Goal: Task Accomplishment & Management: Manage account settings

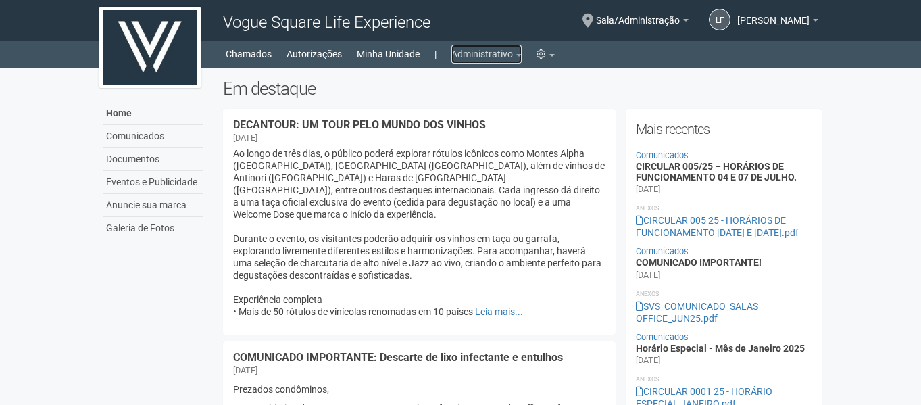
drag, startPoint x: 0, startPoint y: 0, endPoint x: 471, endPoint y: 59, distance: 474.7
click at [471, 49] on link "Administrativo" at bounding box center [486, 54] width 70 height 19
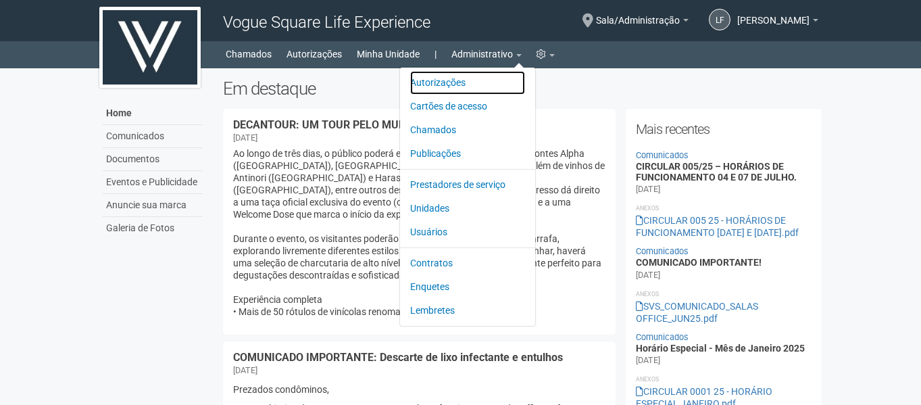
click at [452, 89] on link "Autorizações" at bounding box center [467, 83] width 115 height 24
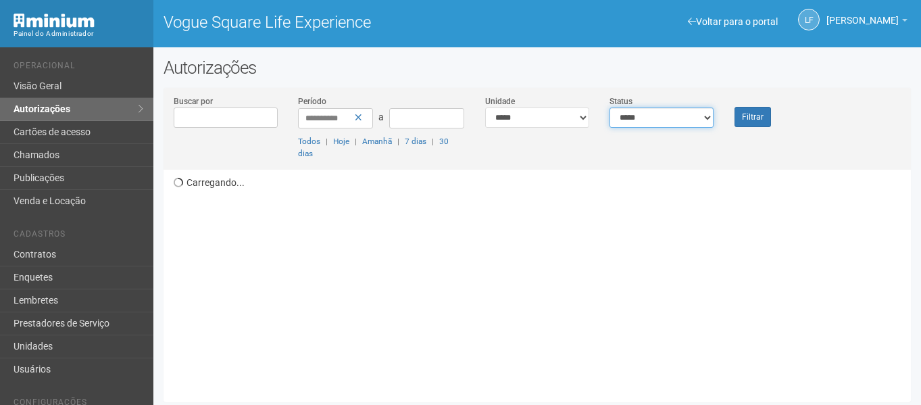
click at [677, 124] on select "**********" at bounding box center [661, 117] width 104 height 20
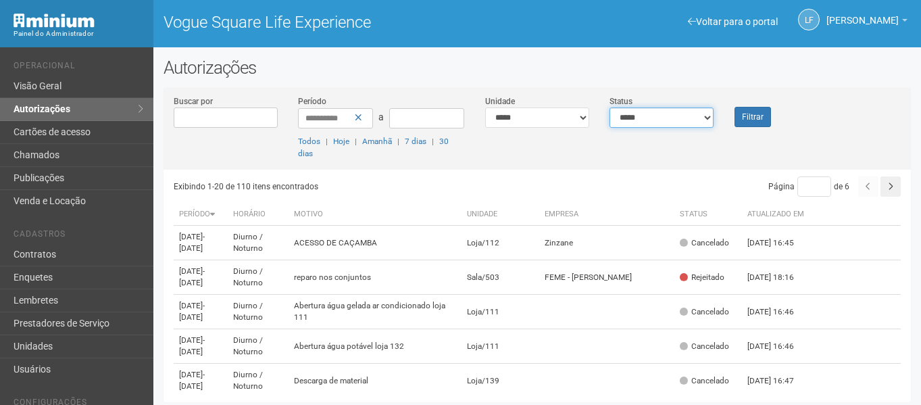
select select "*"
click at [609, 107] on select "**********" at bounding box center [661, 117] width 104 height 20
click at [736, 120] on button "Filtrar" at bounding box center [752, 117] width 36 height 20
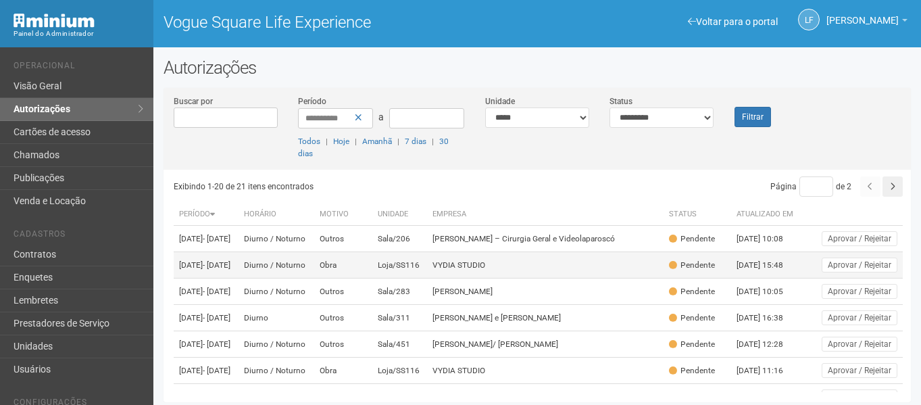
click at [509, 278] on td "VYDIA STUDIO" at bounding box center [545, 265] width 236 height 26
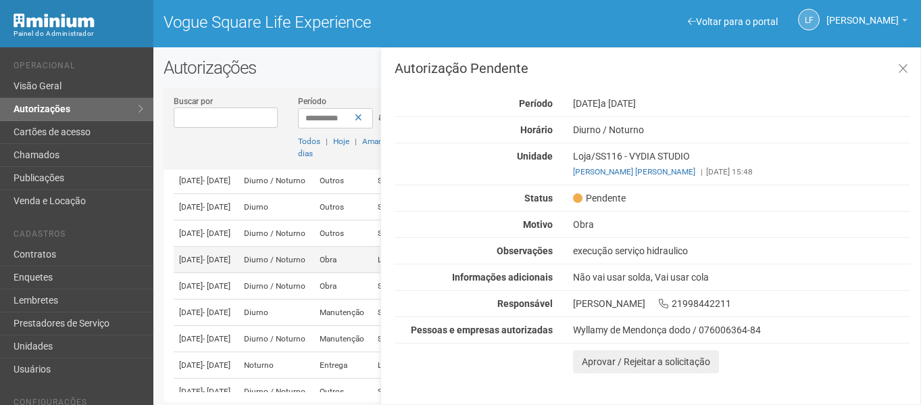
scroll to position [135, 0]
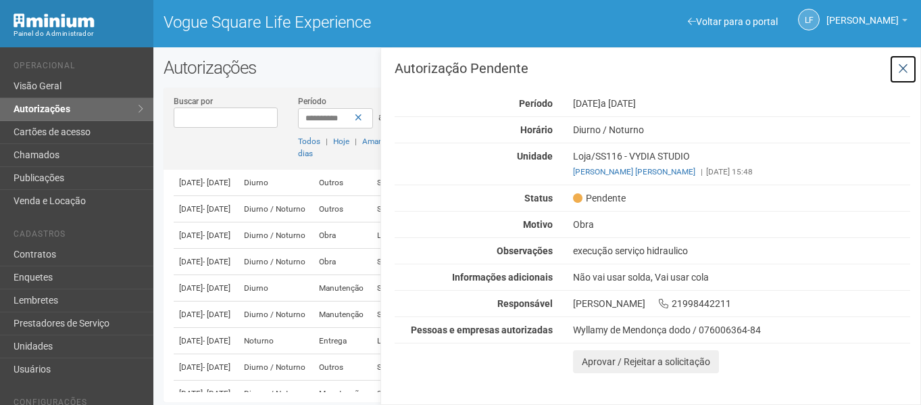
click at [902, 74] on icon at bounding box center [903, 69] width 10 height 14
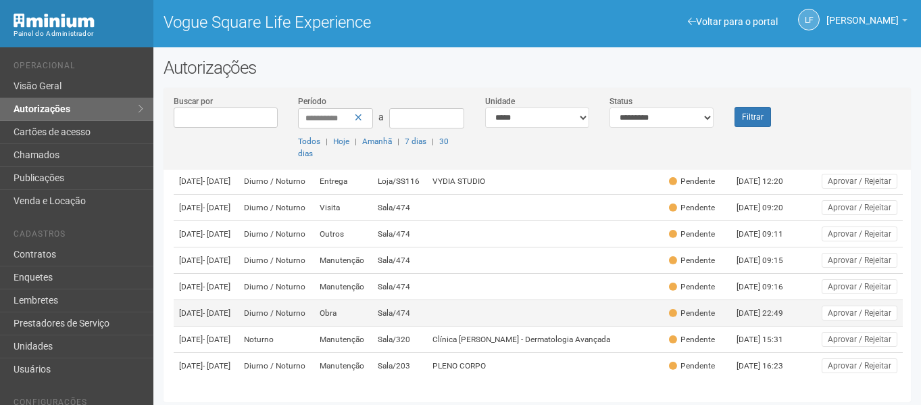
scroll to position [3, 0]
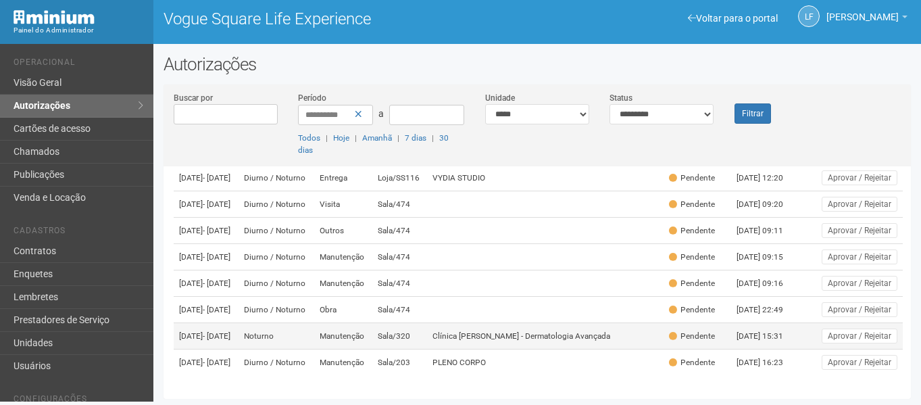
click at [487, 331] on td "Clínica Caroline Antunes - Dermatologia Avançada" at bounding box center [545, 336] width 236 height 26
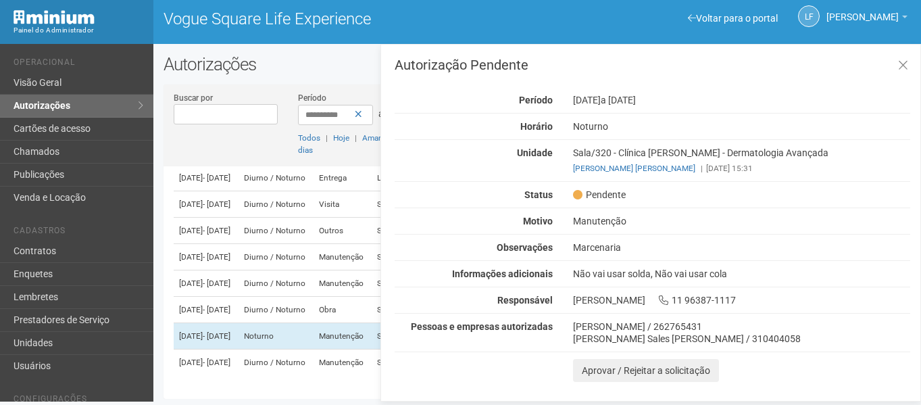
drag, startPoint x: 643, startPoint y: 184, endPoint x: 663, endPoint y: 186, distance: 21.0
click at [656, 186] on div "Autorização Pendente Período 04/09/2025 a 05/09/2025 Horário Noturno Unidade Sa…" at bounding box center [653, 220] width 516 height 324
click at [901, 67] on icon at bounding box center [903, 66] width 10 height 14
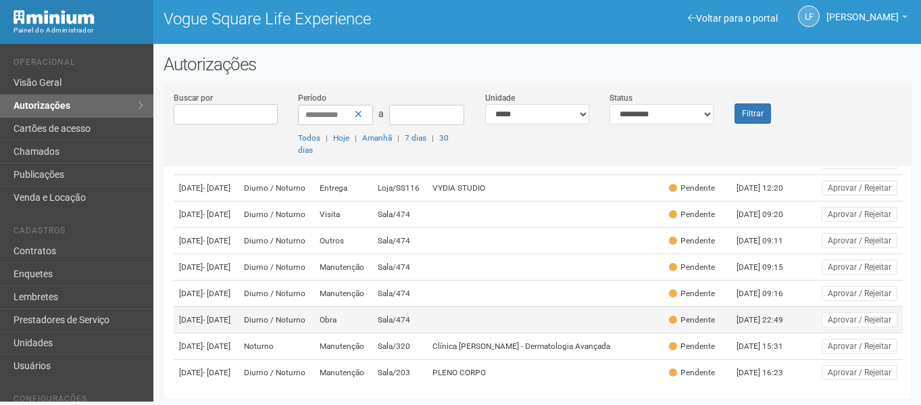
scroll to position [334, 0]
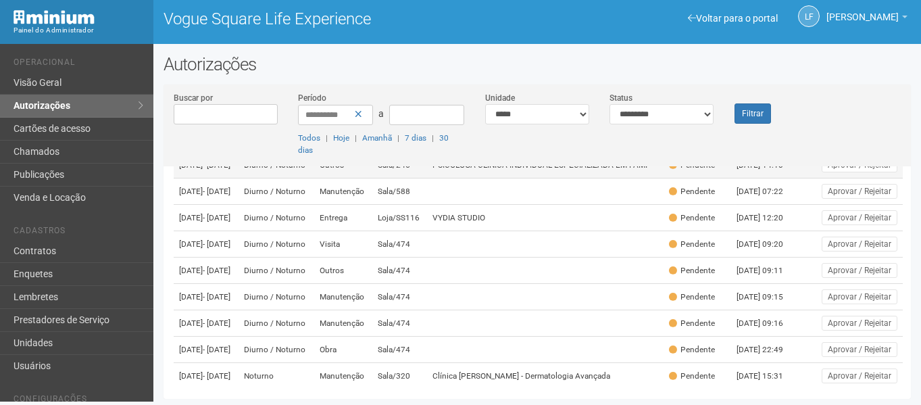
click at [487, 178] on td "PSICOLÓGA CLÍNICA INDIVIDUAL ESPECIALIZADA EM FAMI" at bounding box center [545, 165] width 236 height 26
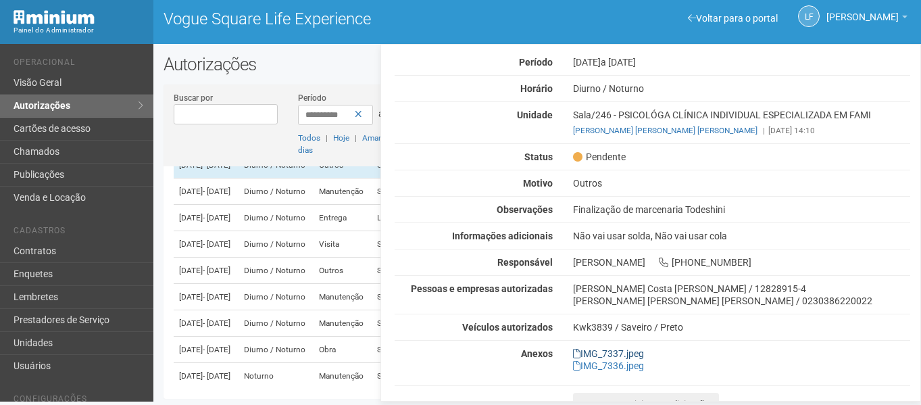
scroll to position [53, 0]
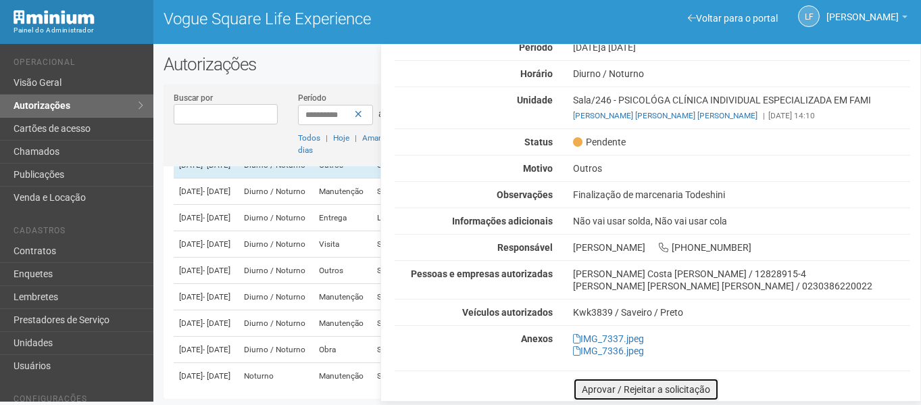
click at [597, 385] on button "Aprovar / Rejeitar a solicitação" at bounding box center [646, 389] width 146 height 23
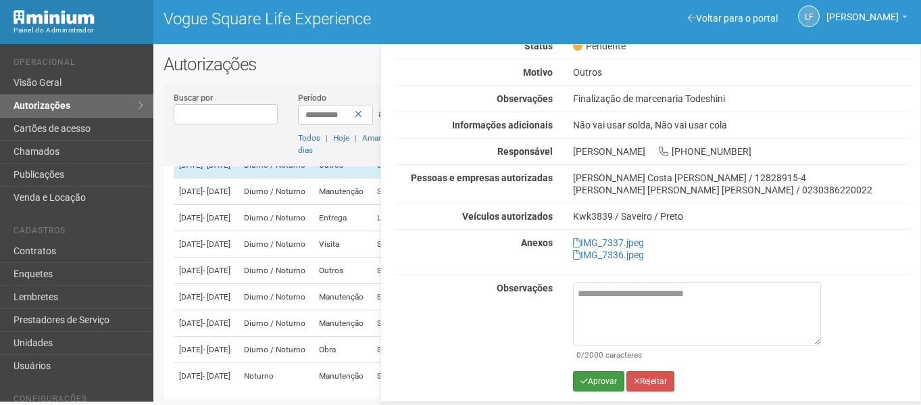
scroll to position [149, 0]
click at [588, 382] on button "Aprovar" at bounding box center [598, 380] width 51 height 20
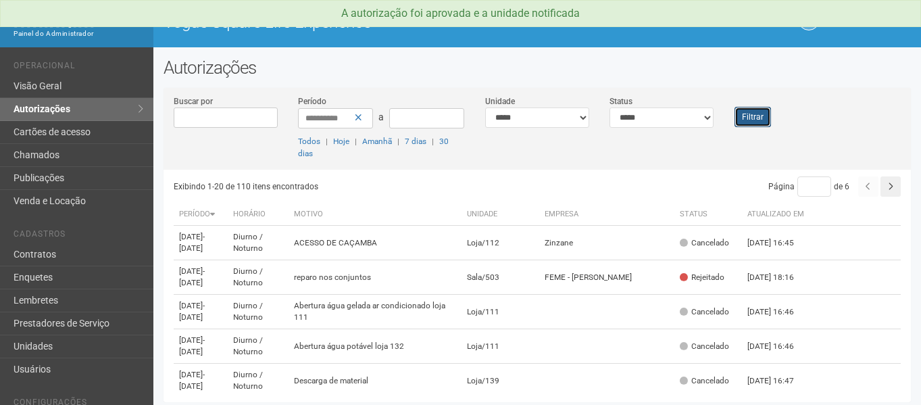
click at [760, 111] on button "Filtrar" at bounding box center [752, 117] width 36 height 20
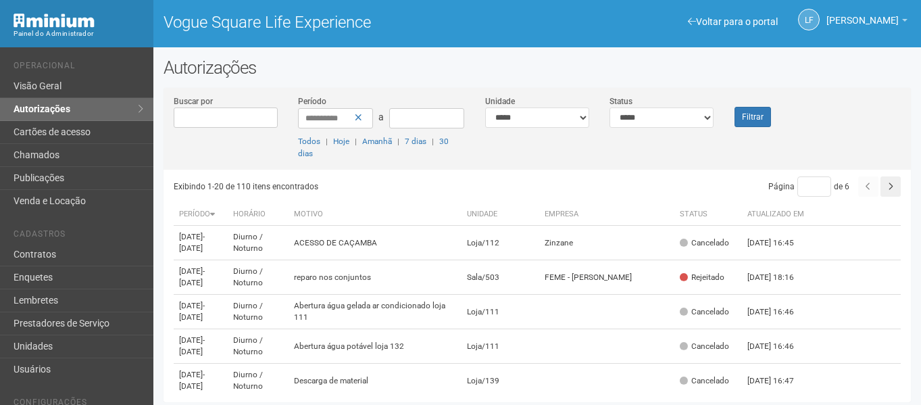
select select "*"
click at [609, 107] on select "**********" at bounding box center [661, 117] width 104 height 20
click at [759, 115] on button "Filtrar" at bounding box center [752, 117] width 36 height 20
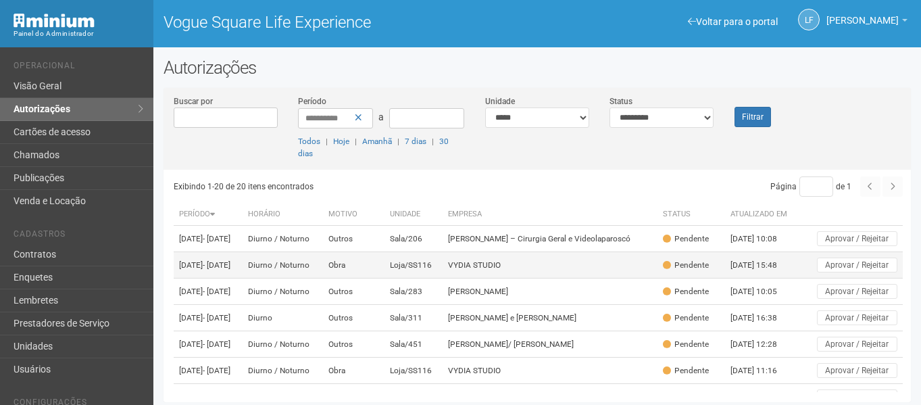
click at [574, 278] on td "VYDIA STUDIO" at bounding box center [550, 265] width 214 height 26
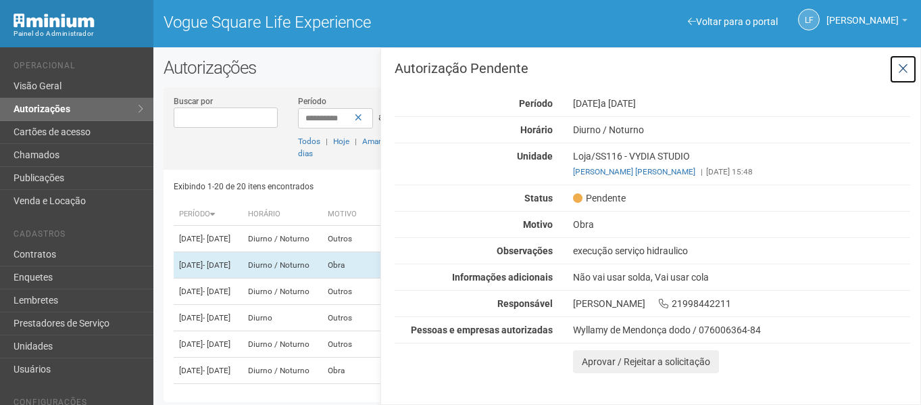
click at [899, 66] on icon at bounding box center [903, 69] width 10 height 14
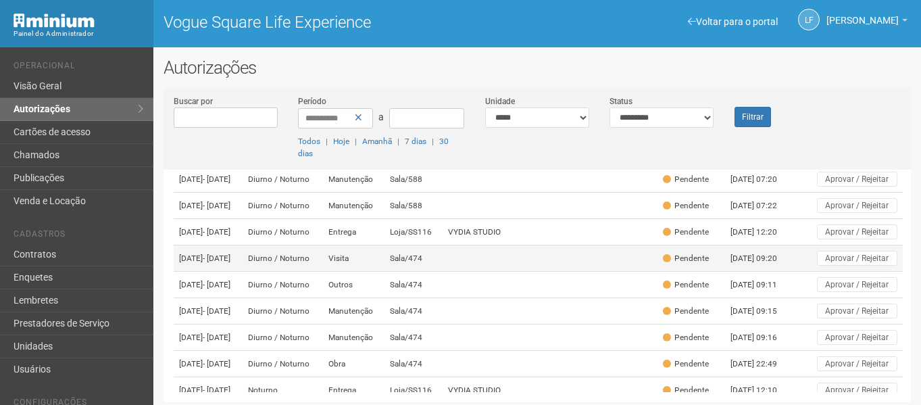
scroll to position [338, 0]
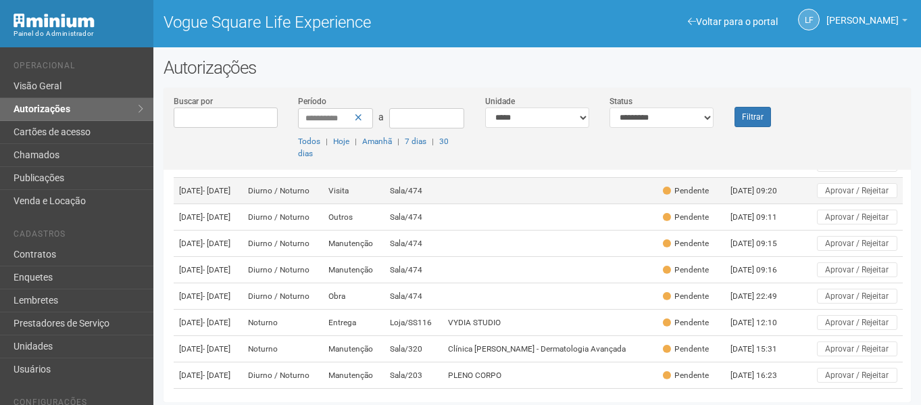
click at [543, 204] on td at bounding box center [550, 191] width 214 height 26
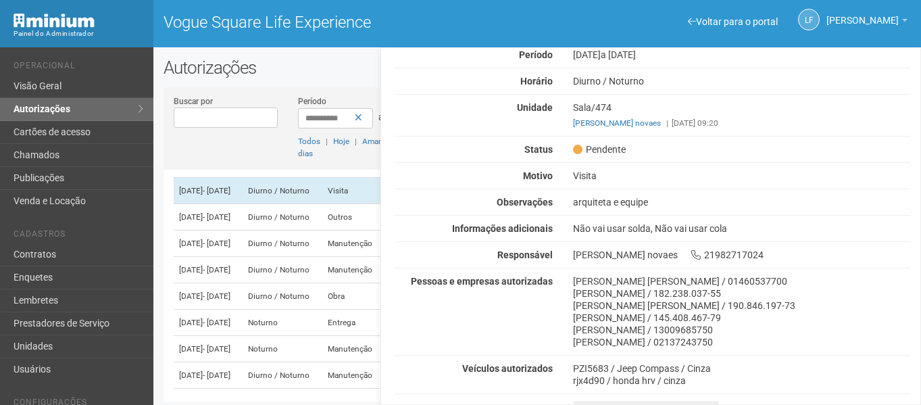
scroll to position [68, 0]
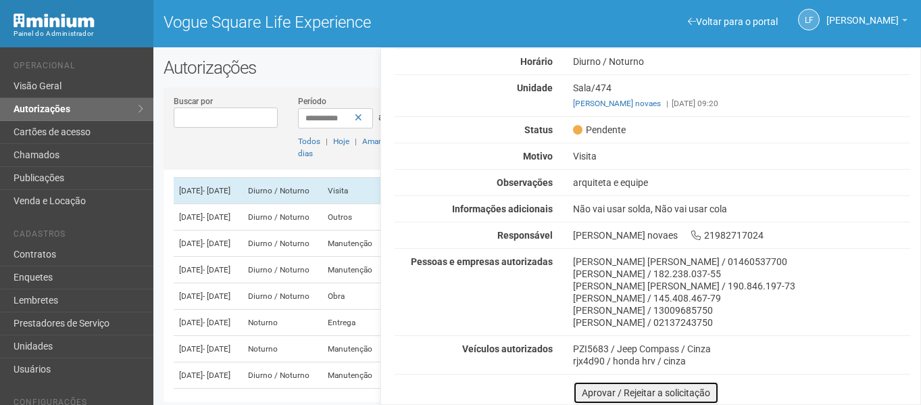
click at [591, 381] on button "Aprovar / Rejeitar a solicitação" at bounding box center [646, 392] width 146 height 23
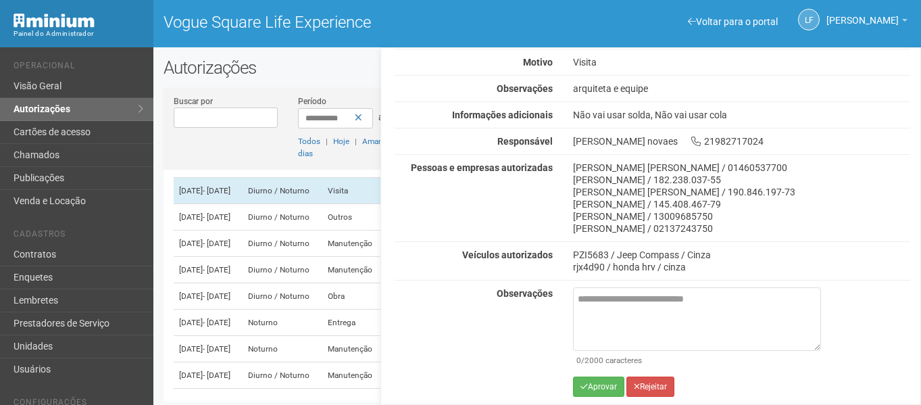
scroll to position [165, 0]
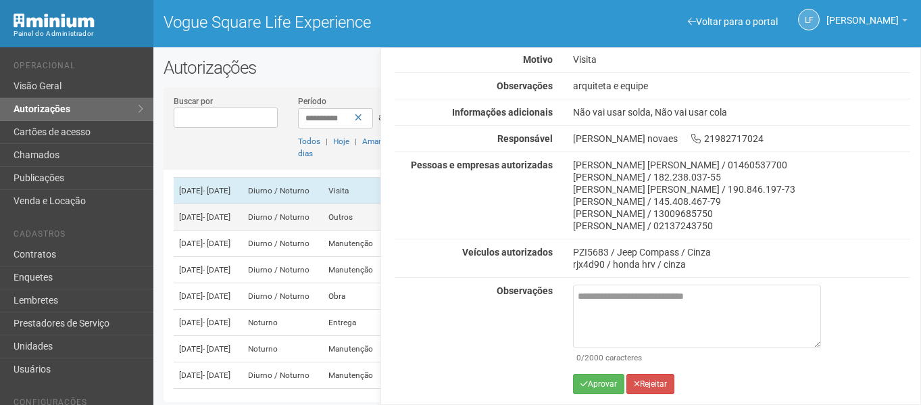
click at [323, 230] on td "Diurno / Noturno" at bounding box center [283, 217] width 80 height 26
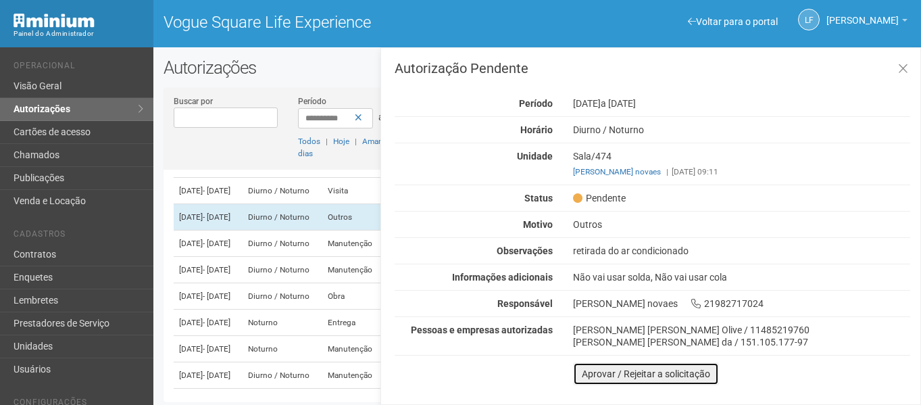
click at [598, 365] on button "Aprovar / Rejeitar a solicitação" at bounding box center [646, 373] width 146 height 23
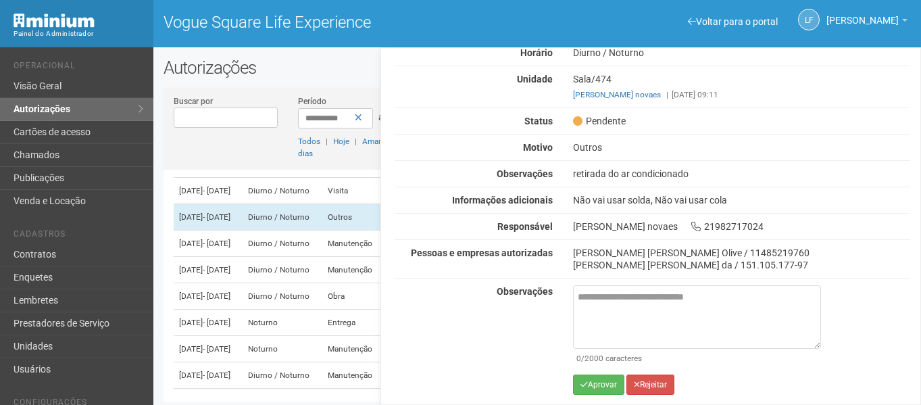
scroll to position [78, 0]
click at [606, 380] on button "Aprovar" at bounding box center [598, 384] width 51 height 20
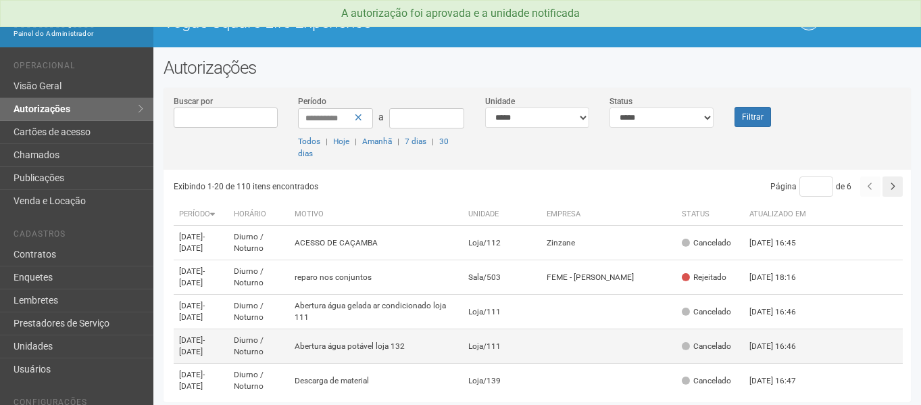
click at [563, 341] on tr "18/06/2019 - 18/06/2030 Diurno / Noturno Abertura água potável loja 132 Loja/11…" at bounding box center [538, 346] width 729 height 34
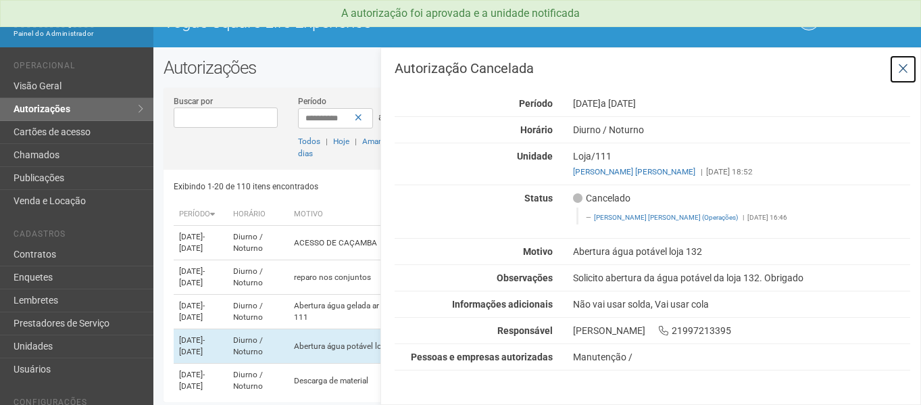
click at [907, 74] on icon at bounding box center [903, 69] width 10 height 14
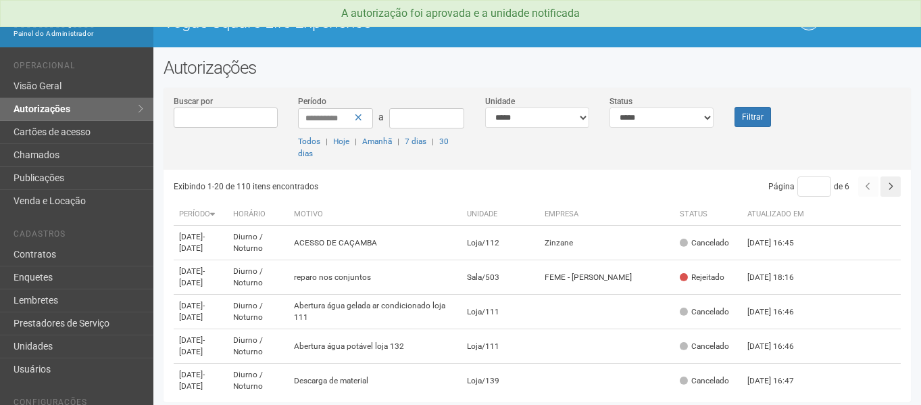
click at [648, 128] on div "**********" at bounding box center [537, 132] width 747 height 75
click at [650, 122] on select "**********" at bounding box center [661, 117] width 104 height 20
select select "*"
click at [609, 107] on select "**********" at bounding box center [661, 117] width 104 height 20
click at [750, 116] on button "Filtrar" at bounding box center [752, 117] width 36 height 20
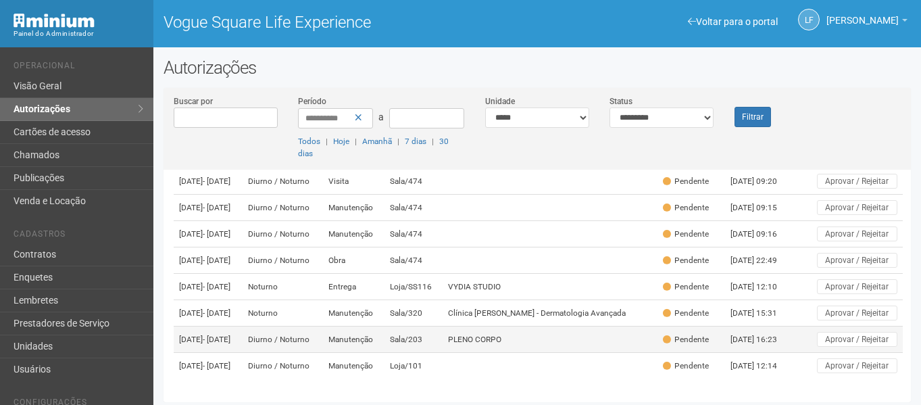
scroll to position [502, 0]
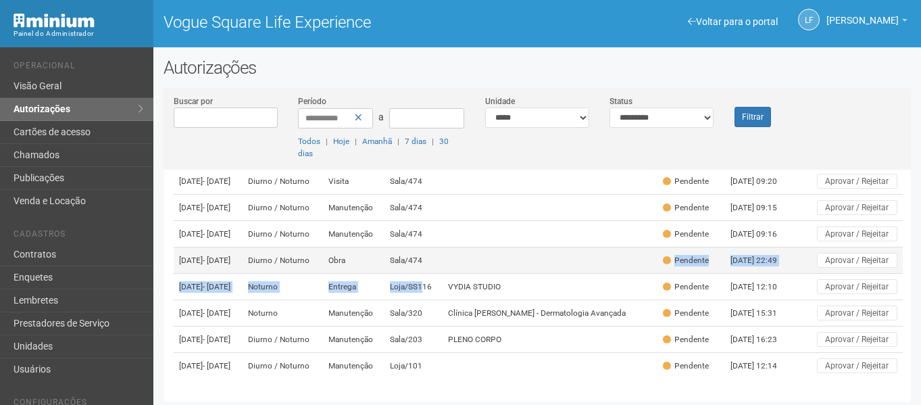
drag, startPoint x: 448, startPoint y: 257, endPoint x: 491, endPoint y: 236, distance: 48.3
click at [489, 236] on tbody "[DATE] - [DATE] [GEOGRAPHIC_DATA] / Noturno Outros Sala/[GEOGRAPHIC_DATA][PERSO…" at bounding box center [538, 128] width 729 height 501
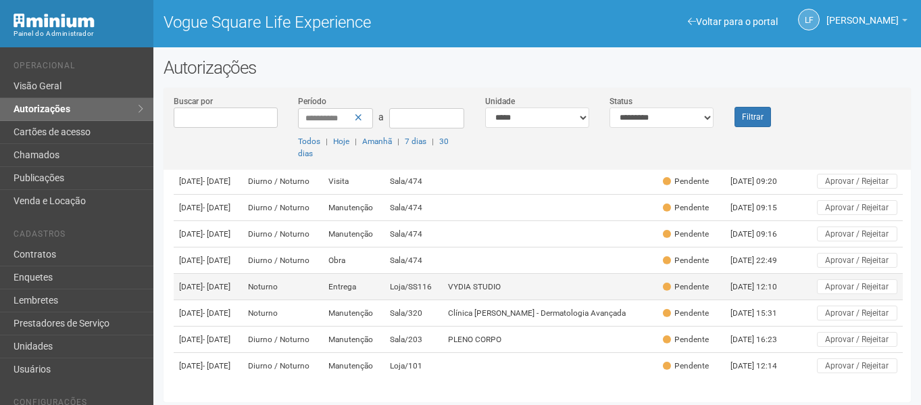
click at [520, 274] on td "VYDIA STUDIO" at bounding box center [550, 287] width 214 height 26
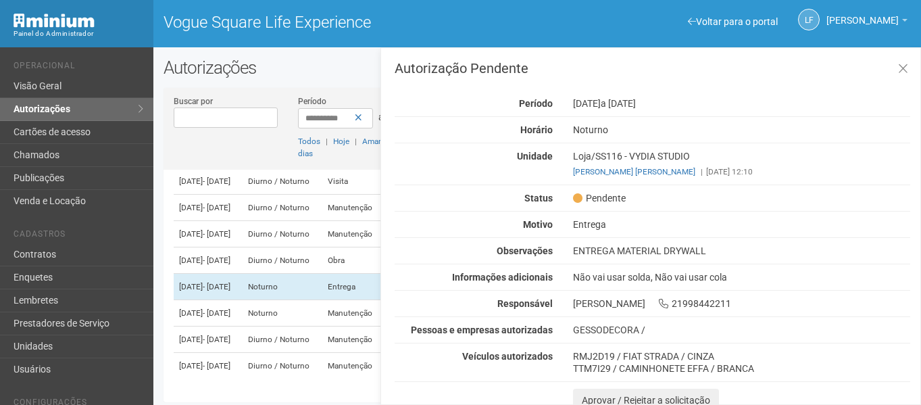
scroll to position [7, 0]
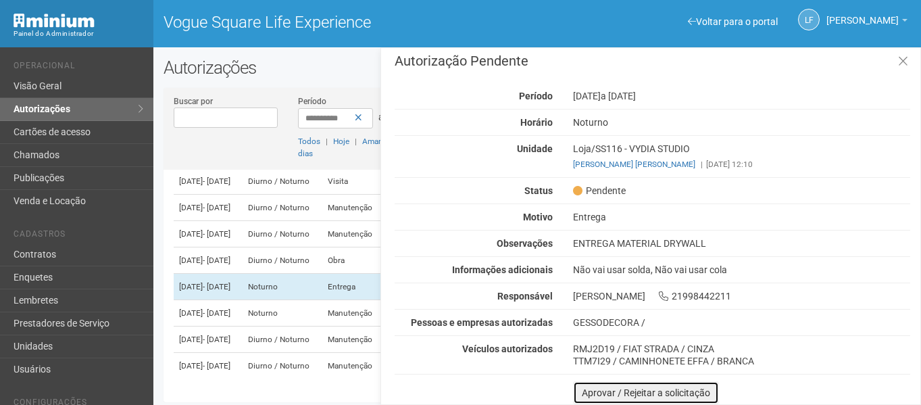
click at [598, 383] on button "Aprovar / Rejeitar a solicitação" at bounding box center [646, 392] width 146 height 23
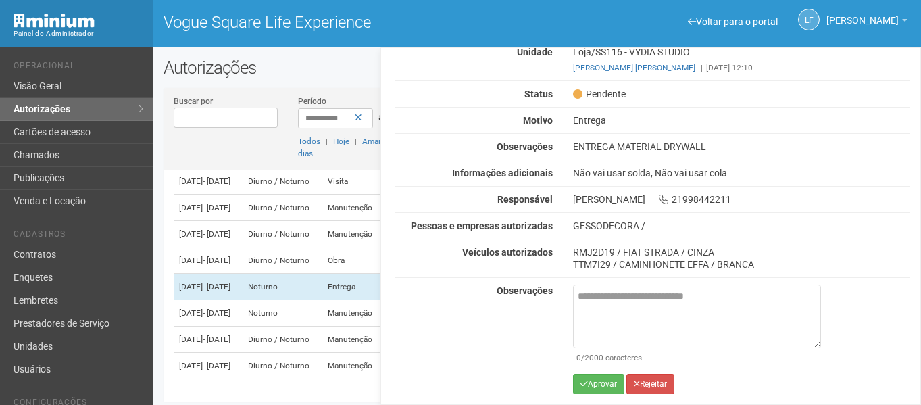
scroll to position [3, 0]
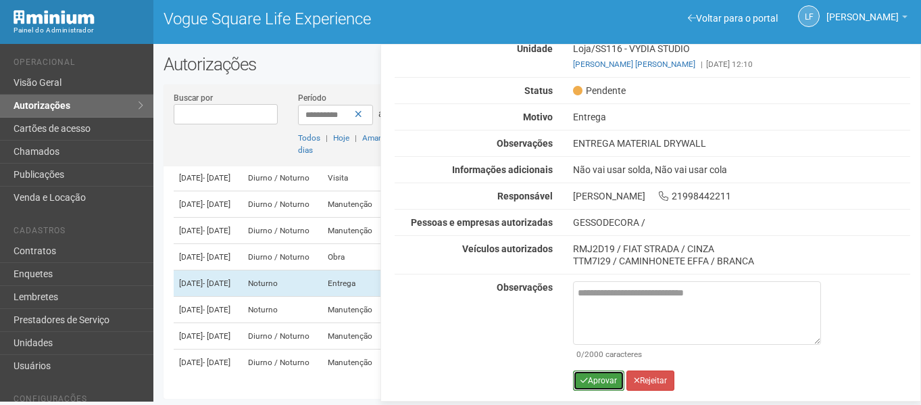
click at [580, 376] on icon "submit" at bounding box center [583, 380] width 7 height 8
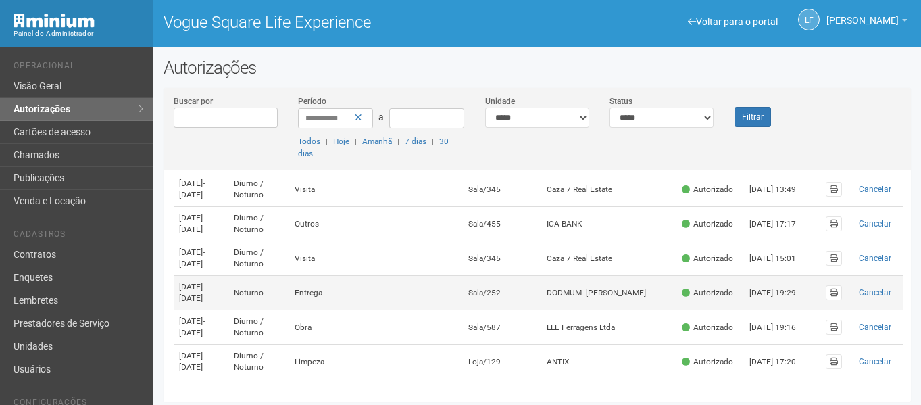
scroll to position [3, 0]
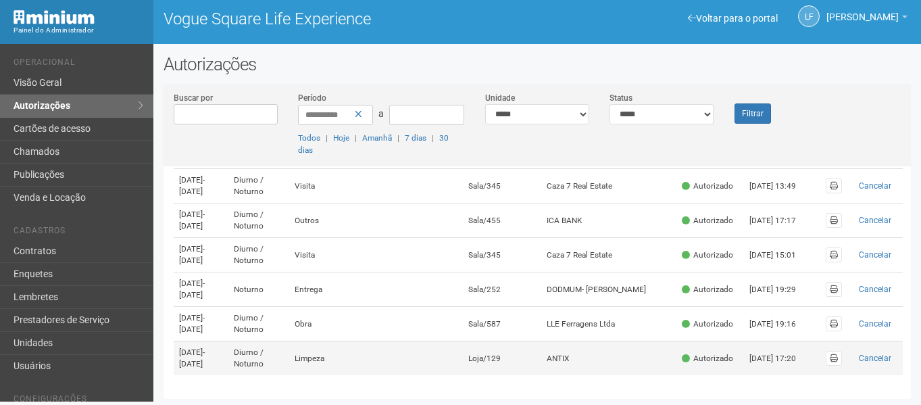
click at [541, 346] on td "Loja/129" at bounding box center [502, 358] width 78 height 34
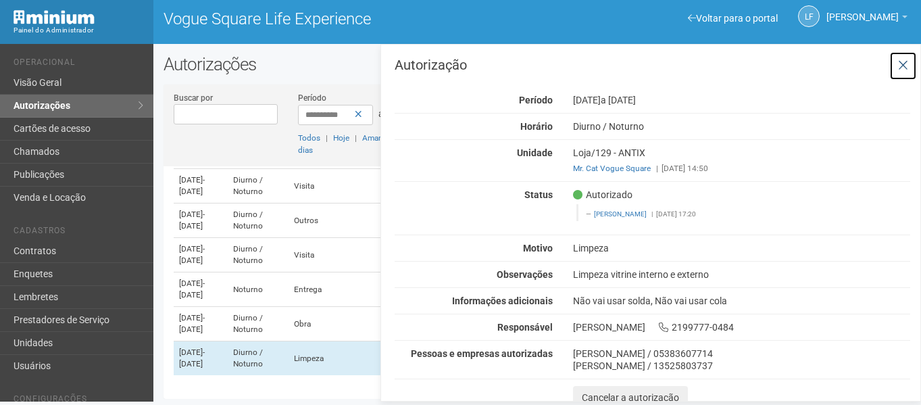
click at [895, 57] on button at bounding box center [903, 65] width 28 height 29
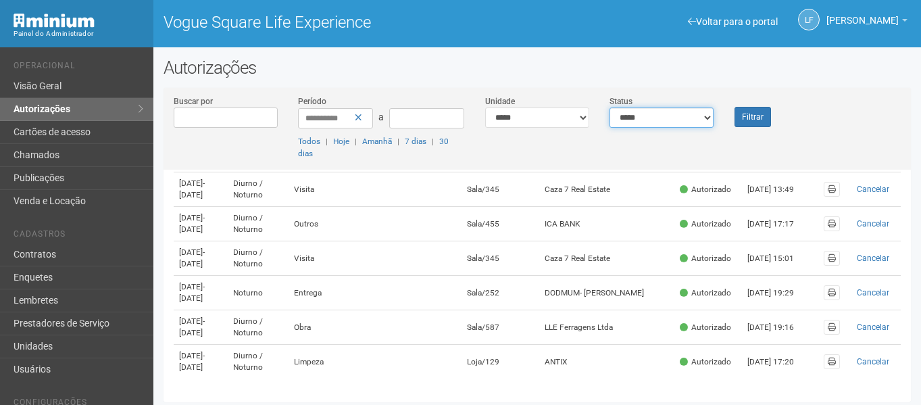
click at [691, 111] on select "**********" at bounding box center [661, 117] width 104 height 20
drag, startPoint x: 673, startPoint y: 152, endPoint x: 674, endPoint y: 137, distance: 14.9
click at [674, 137] on div "**********" at bounding box center [537, 132] width 747 height 75
click at [678, 113] on select "**********" at bounding box center [661, 117] width 104 height 20
select select "*"
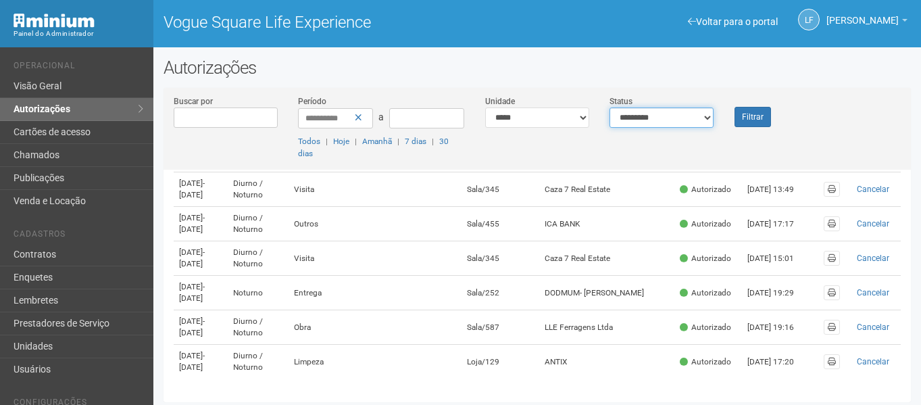
click at [609, 107] on select "**********" at bounding box center [661, 117] width 104 height 20
click at [766, 109] on button "Filtrar" at bounding box center [752, 117] width 36 height 20
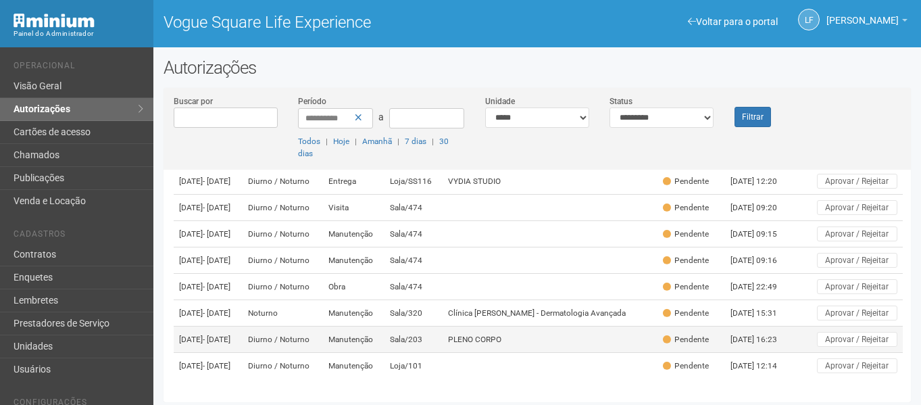
scroll to position [3, 0]
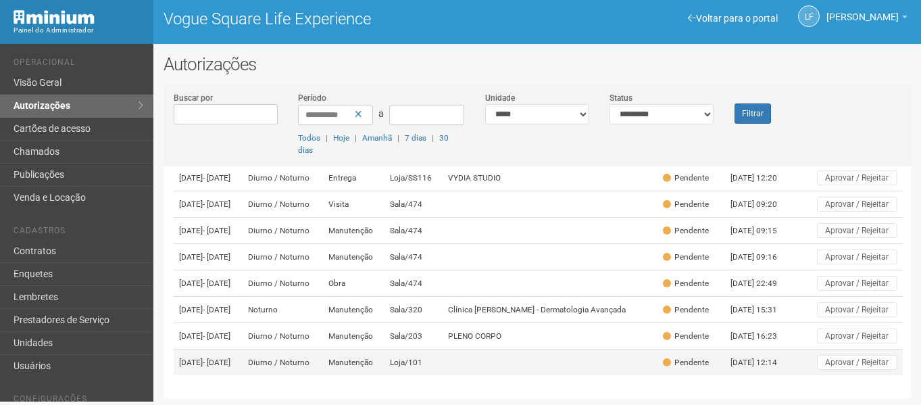
click at [443, 350] on td "Loja/101" at bounding box center [413, 362] width 59 height 26
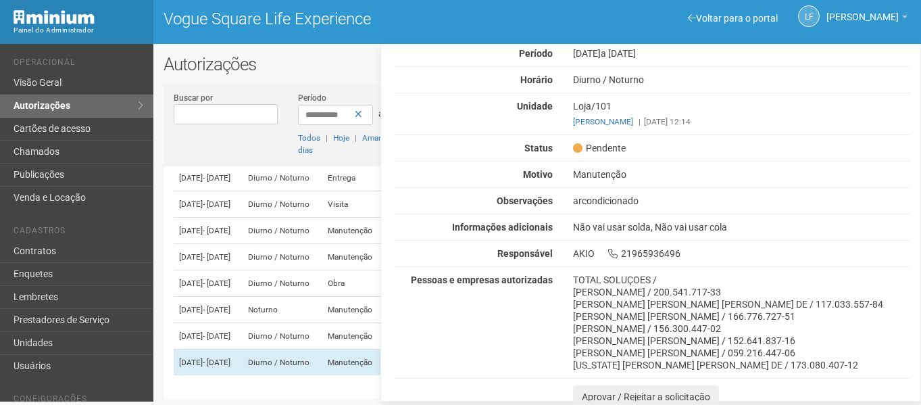
scroll to position [54, 0]
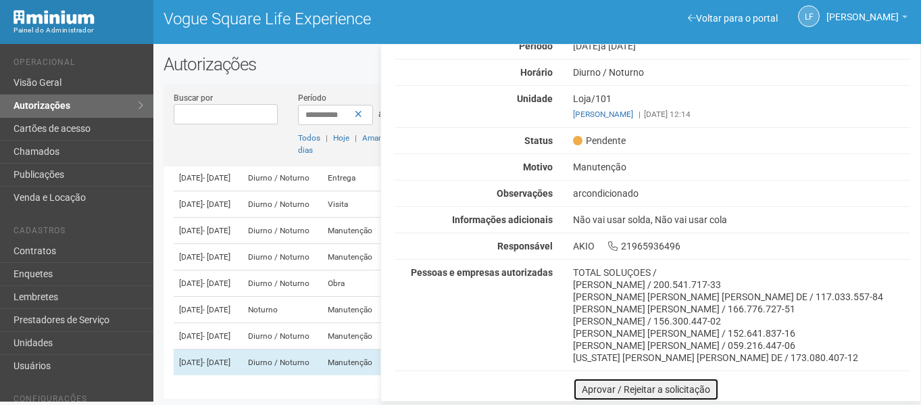
click at [600, 378] on button "Aprovar / Rejeitar a solicitação" at bounding box center [646, 389] width 146 height 23
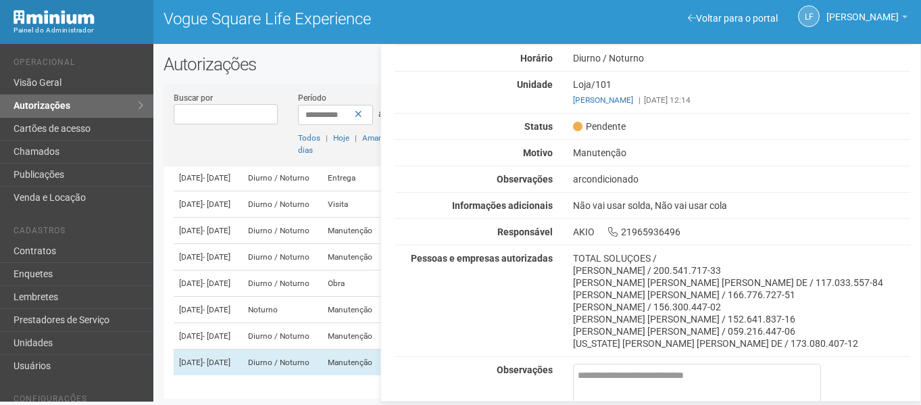
scroll to position [151, 0]
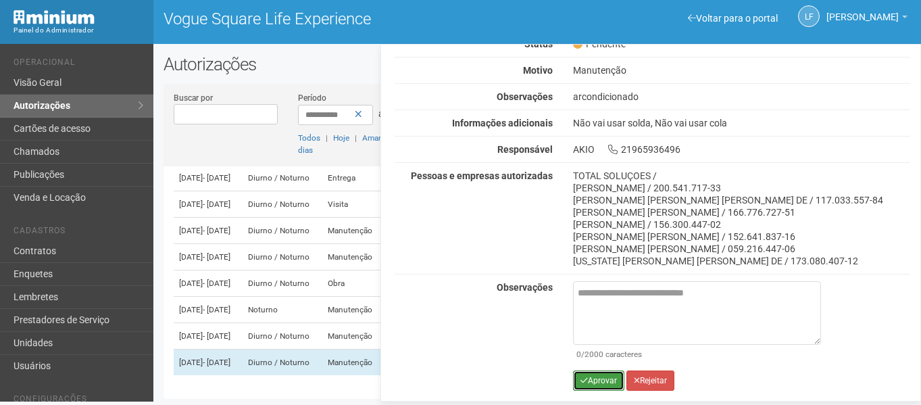
click at [603, 383] on button "Aprovar" at bounding box center [598, 380] width 51 height 20
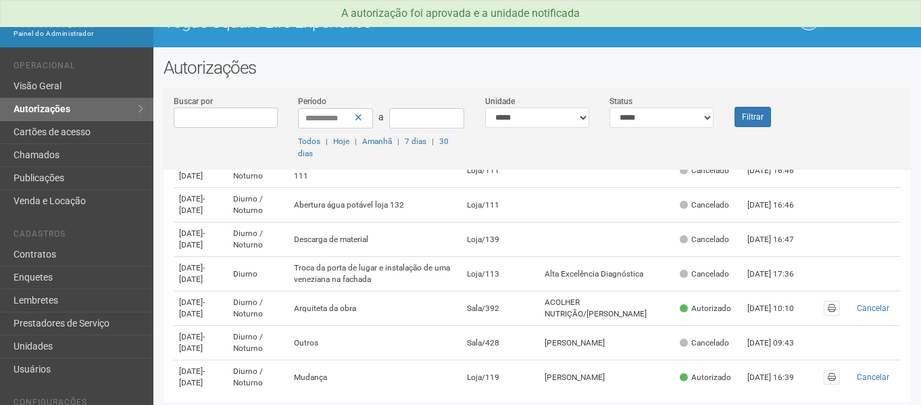
scroll to position [68, 0]
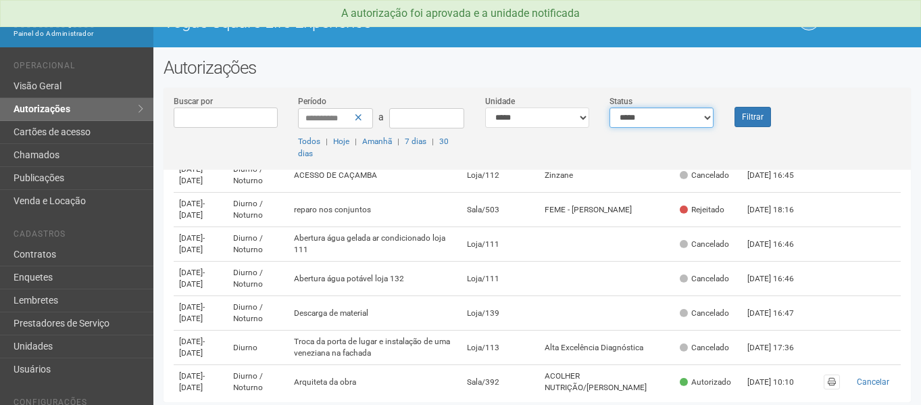
drag, startPoint x: 691, startPoint y: 114, endPoint x: 686, endPoint y: 126, distance: 12.2
click at [691, 114] on select "**********" at bounding box center [661, 117] width 104 height 20
select select "*"
click at [609, 107] on select "**********" at bounding box center [661, 117] width 104 height 20
click at [759, 113] on button "Filtrar" at bounding box center [752, 117] width 36 height 20
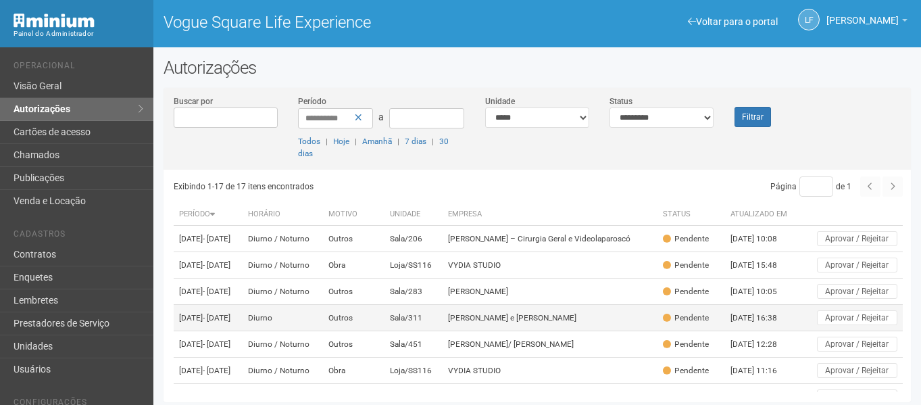
scroll to position [433, 0]
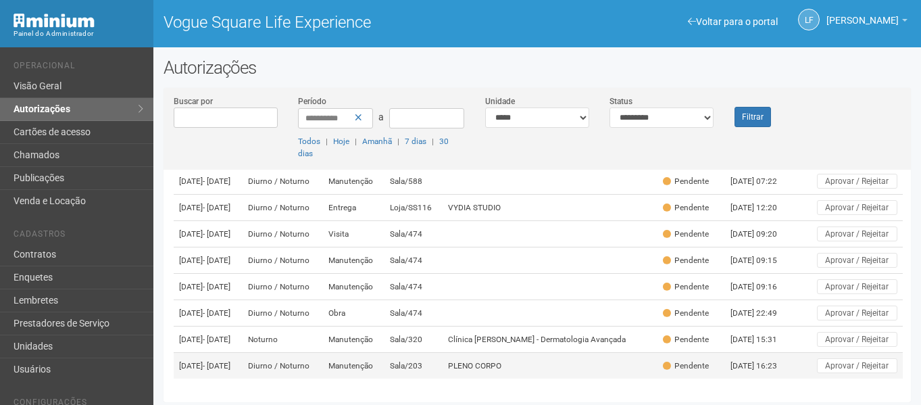
click at [464, 357] on td "PLENO CORPO" at bounding box center [550, 366] width 214 height 26
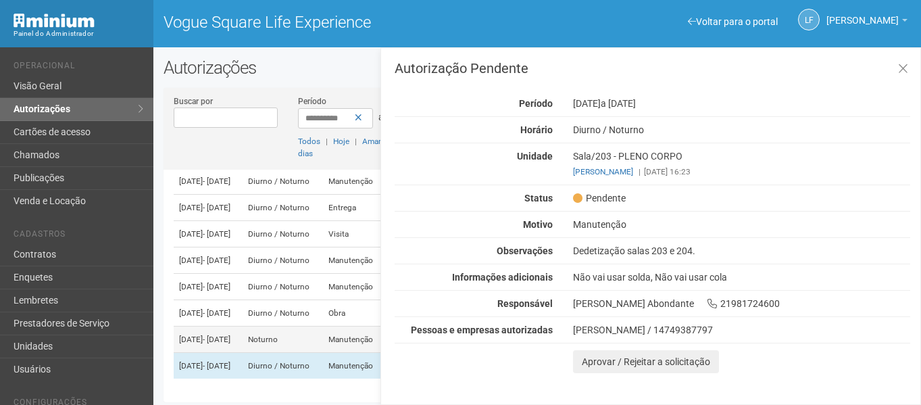
click at [323, 336] on td "Noturno" at bounding box center [283, 339] width 80 height 26
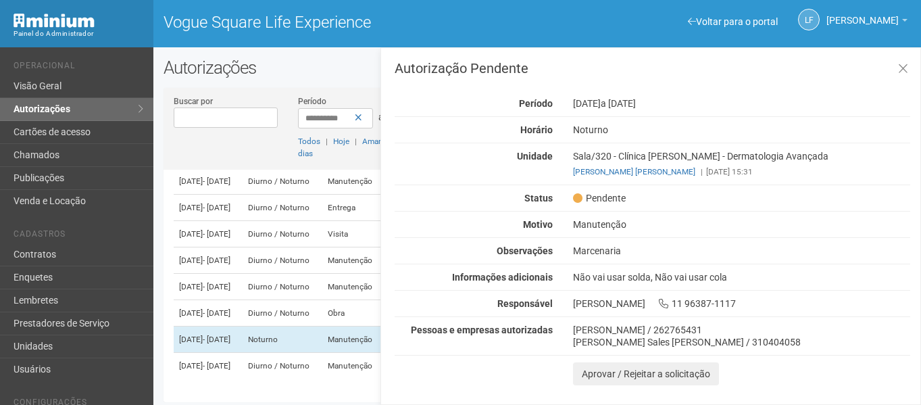
scroll to position [3, 0]
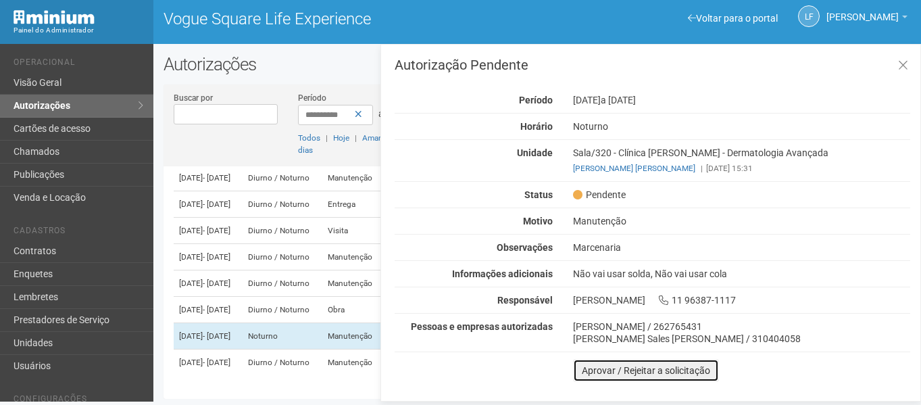
click at [597, 367] on button "Aprovar / Rejeitar a solicitação" at bounding box center [646, 370] width 146 height 23
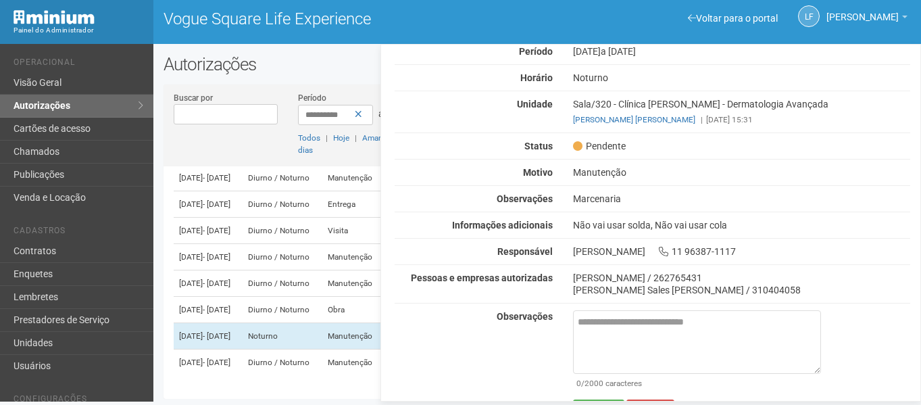
scroll to position [78, 0]
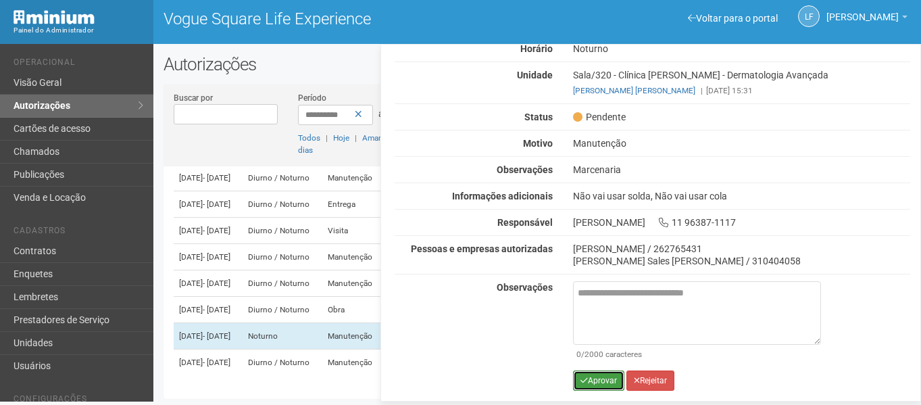
click at [601, 379] on button "Aprovar" at bounding box center [598, 380] width 51 height 20
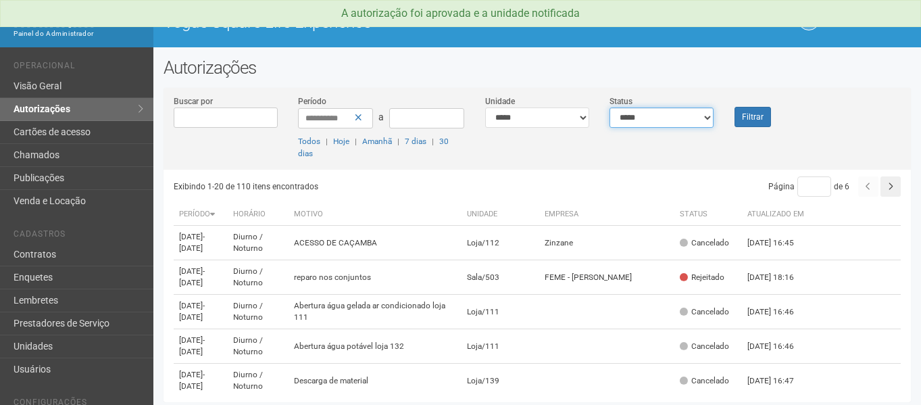
drag, startPoint x: 688, startPoint y: 116, endPoint x: 682, endPoint y: 125, distance: 11.6
click at [688, 116] on select "**********" at bounding box center [661, 117] width 104 height 20
select select "*"
click at [609, 107] on select "**********" at bounding box center [661, 117] width 104 height 20
click at [759, 115] on button "Filtrar" at bounding box center [752, 117] width 36 height 20
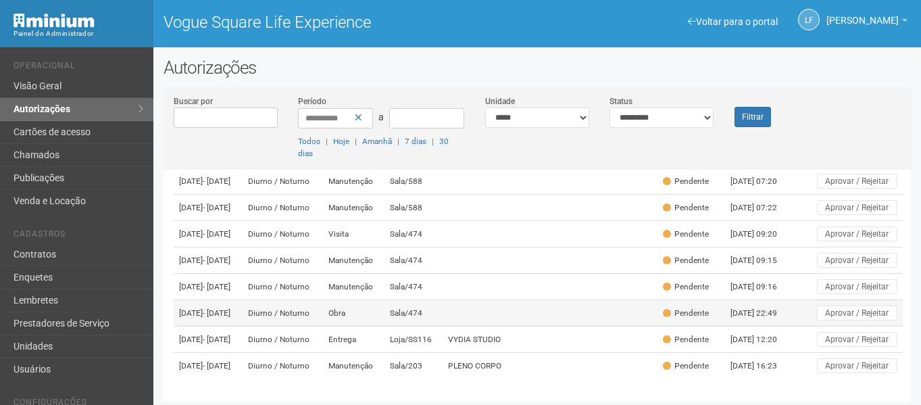
scroll to position [3, 0]
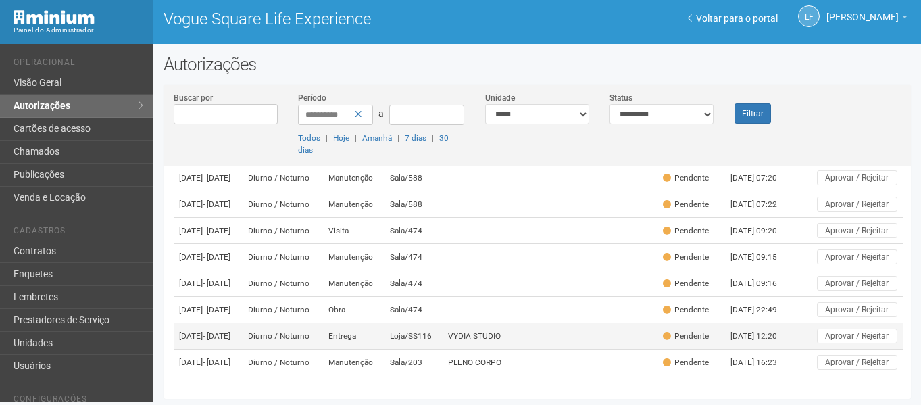
click at [568, 325] on td "VYDIA STUDIO" at bounding box center [550, 336] width 214 height 26
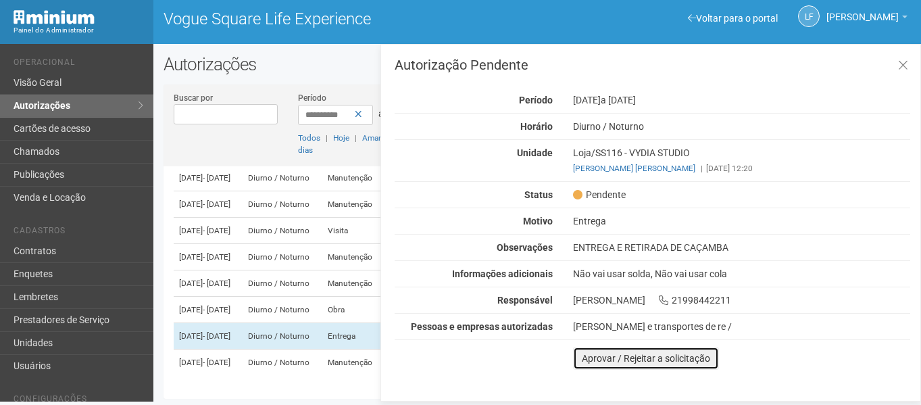
click at [603, 354] on button "Aprovar / Rejeitar a solicitação" at bounding box center [646, 358] width 146 height 23
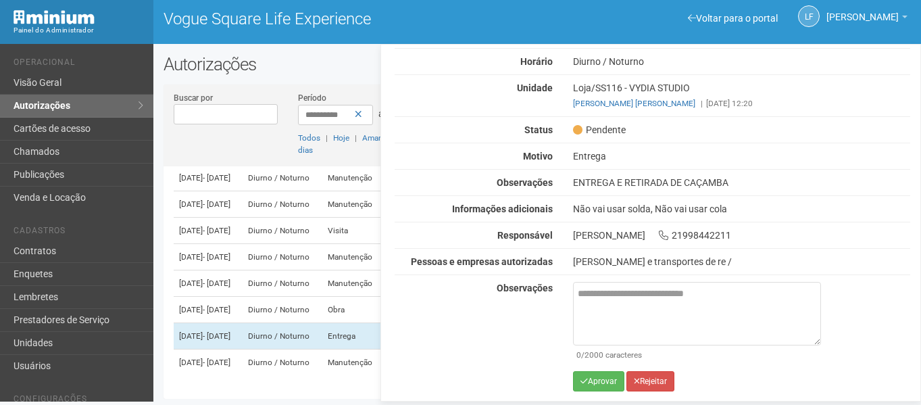
scroll to position [66, 0]
click at [592, 383] on button "Aprovar" at bounding box center [598, 380] width 51 height 20
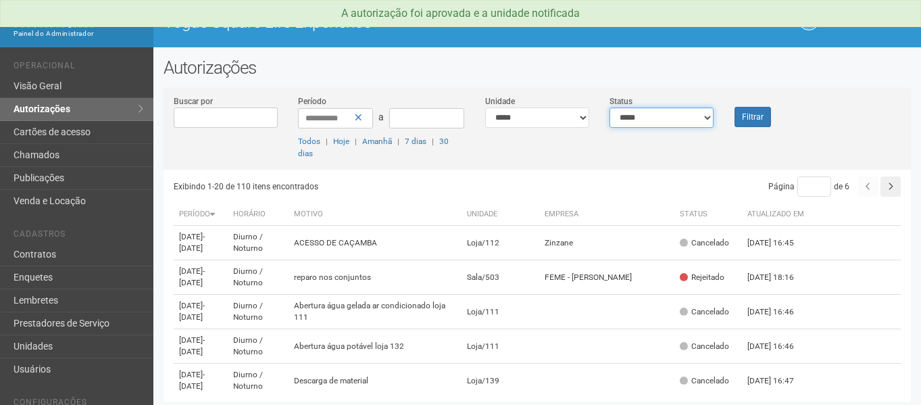
drag, startPoint x: 693, startPoint y: 111, endPoint x: 691, endPoint y: 126, distance: 14.3
click at [693, 111] on select "**********" at bounding box center [661, 117] width 104 height 20
select select "*"
click at [609, 107] on select "**********" at bounding box center [661, 117] width 104 height 20
click at [746, 120] on button "Filtrar" at bounding box center [752, 117] width 36 height 20
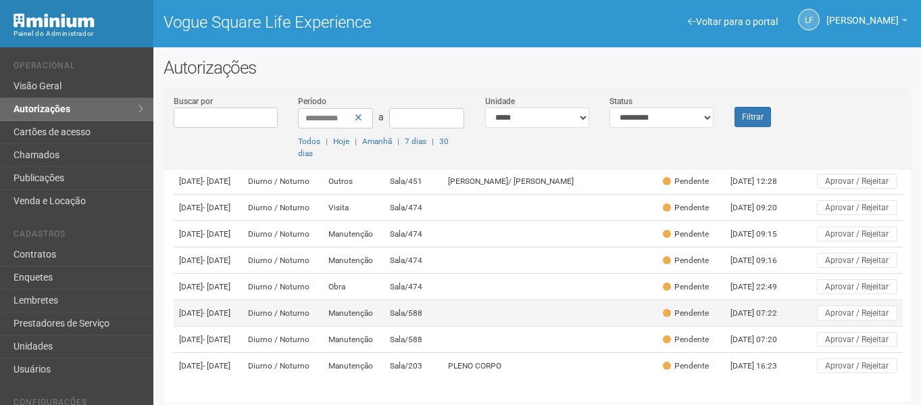
scroll to position [3, 0]
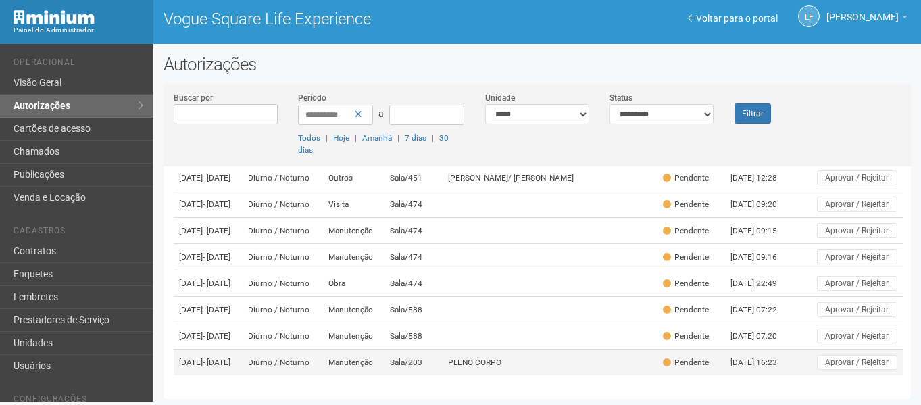
click at [465, 359] on td "PLENO CORPO" at bounding box center [550, 362] width 214 height 26
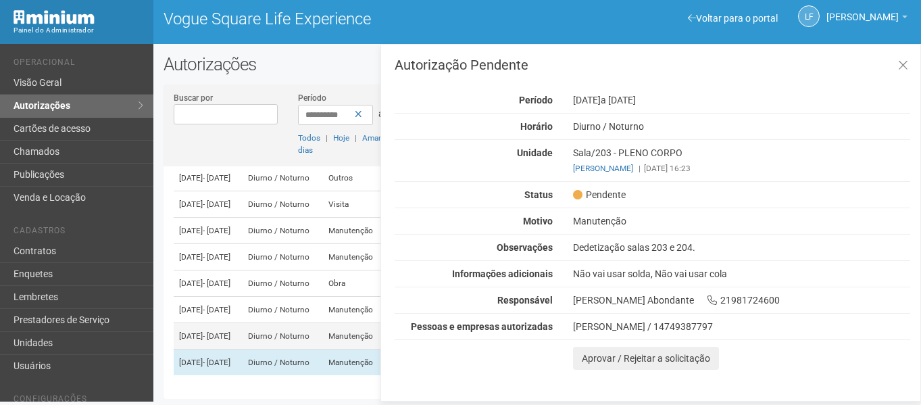
click at [323, 332] on td "Diurno / Noturno" at bounding box center [283, 336] width 80 height 26
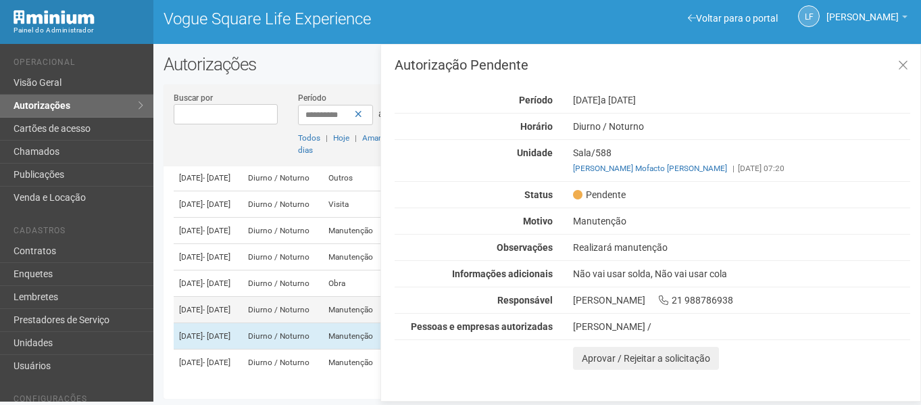
click at [356, 297] on td "Manutenção" at bounding box center [353, 310] width 61 height 26
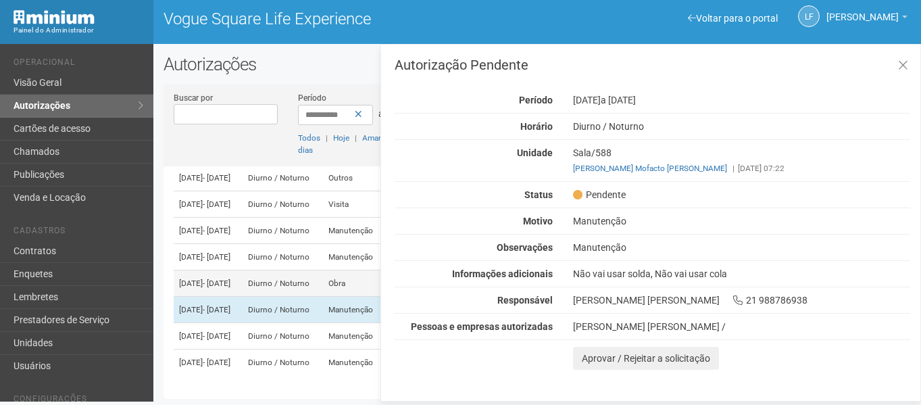
click at [323, 270] on td "Diurno / Noturno" at bounding box center [283, 283] width 80 height 26
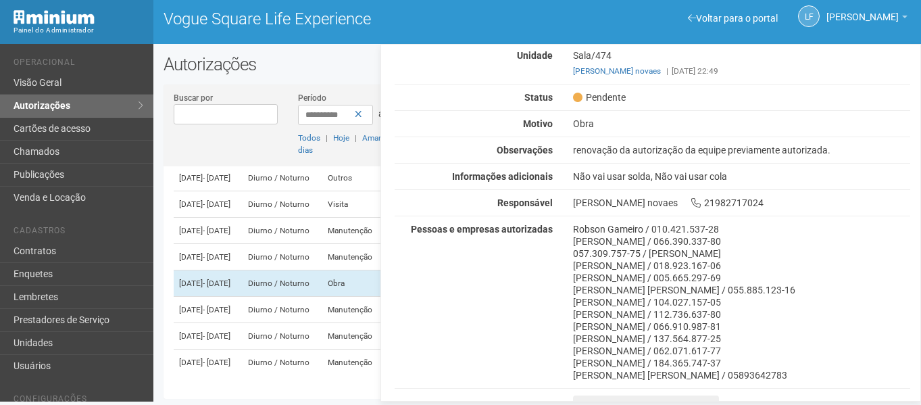
scroll to position [115, 0]
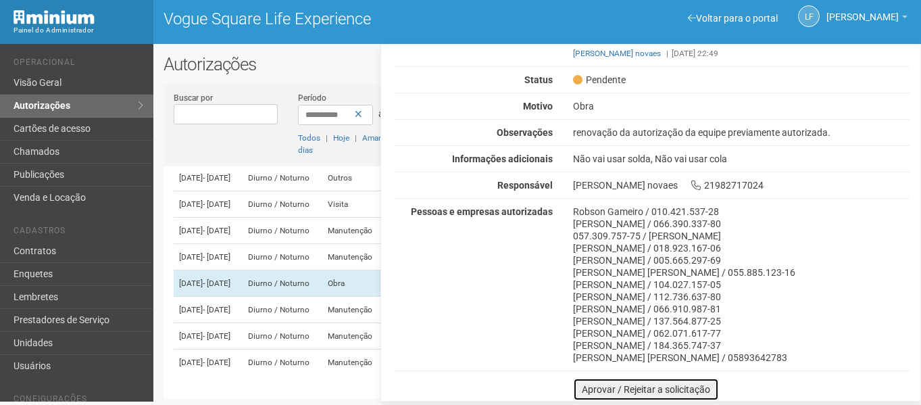
click at [595, 384] on button "Aprovar / Rejeitar a solicitação" at bounding box center [646, 389] width 146 height 23
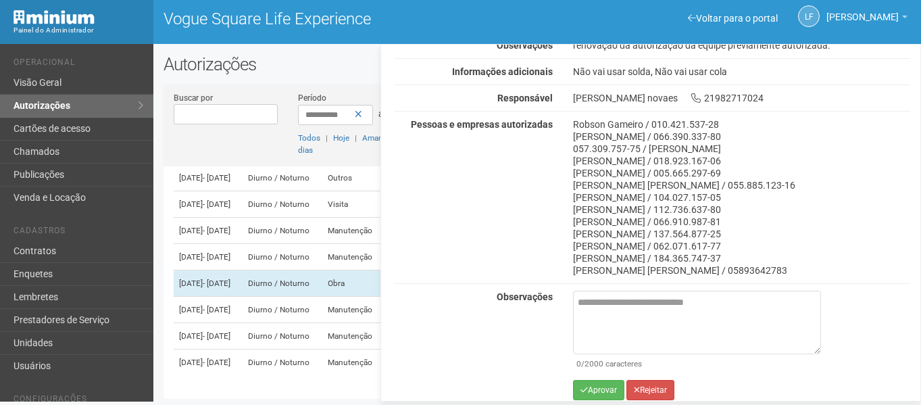
scroll to position [211, 0]
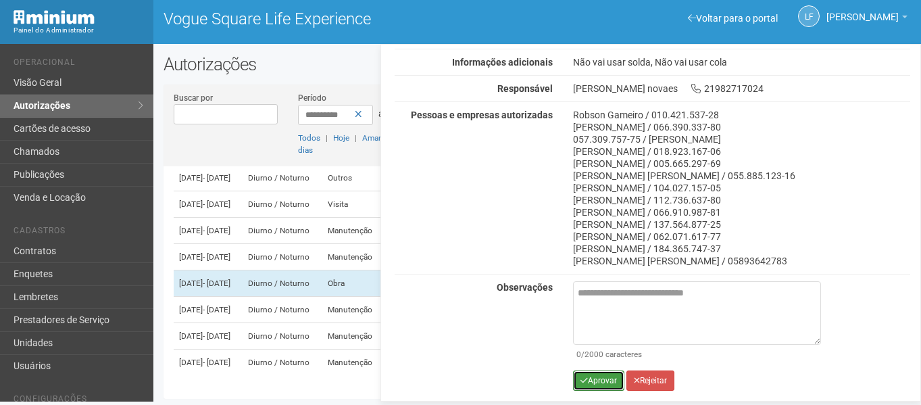
click at [597, 381] on button "Aprovar" at bounding box center [598, 380] width 51 height 20
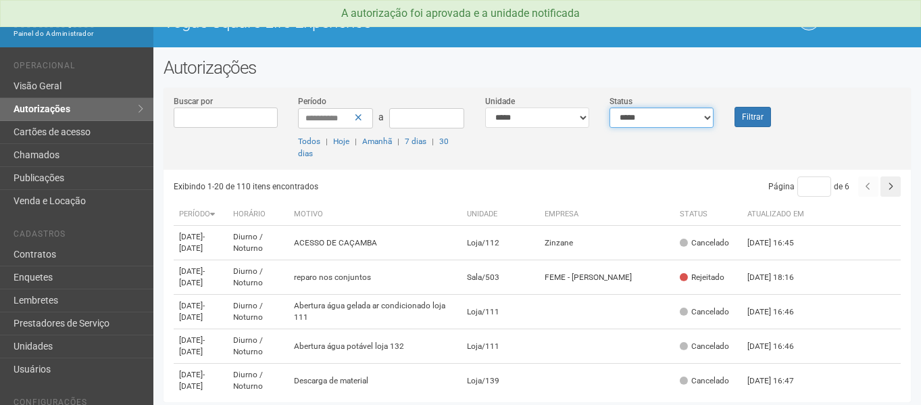
click at [641, 114] on select "**********" at bounding box center [661, 117] width 104 height 20
select select "*"
click at [609, 107] on select "**********" at bounding box center [661, 117] width 104 height 20
click at [744, 118] on button "Filtrar" at bounding box center [752, 117] width 36 height 20
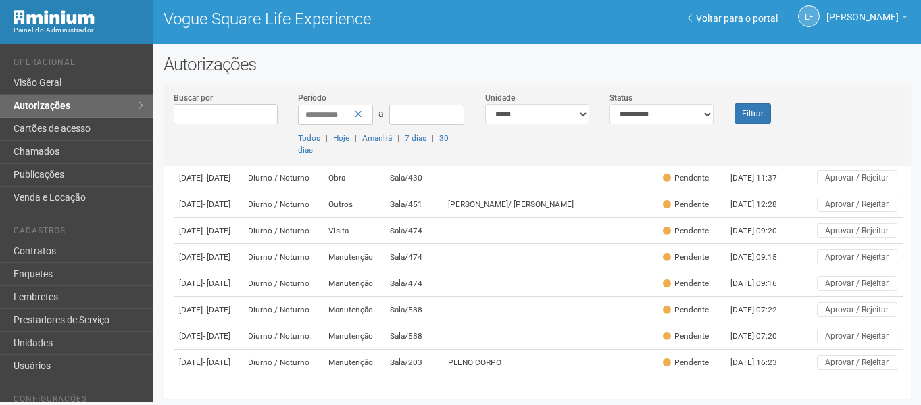
scroll to position [270, 0]
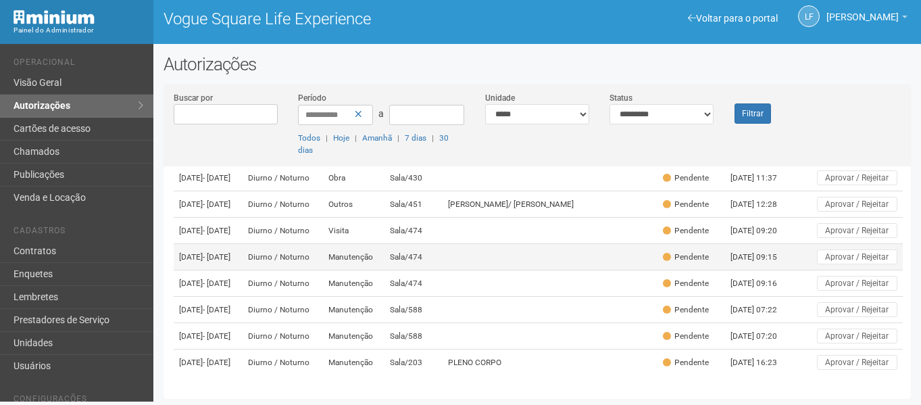
click at [517, 270] on td at bounding box center [550, 257] width 214 height 26
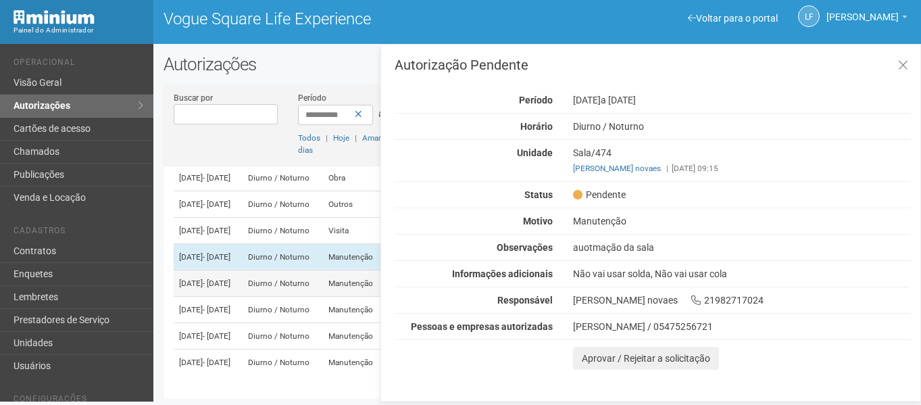
click at [355, 297] on td "Manutenção" at bounding box center [353, 283] width 61 height 26
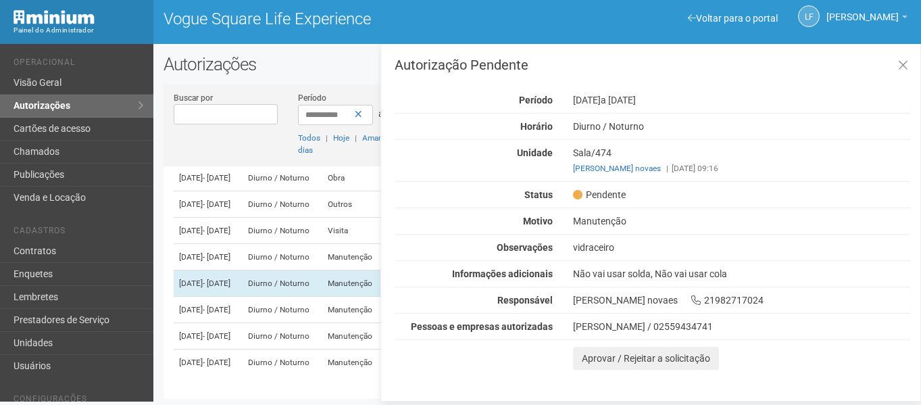
click at [591, 343] on div "Aprovar / Rejeitar a solicitação" at bounding box center [653, 354] width 516 height 30
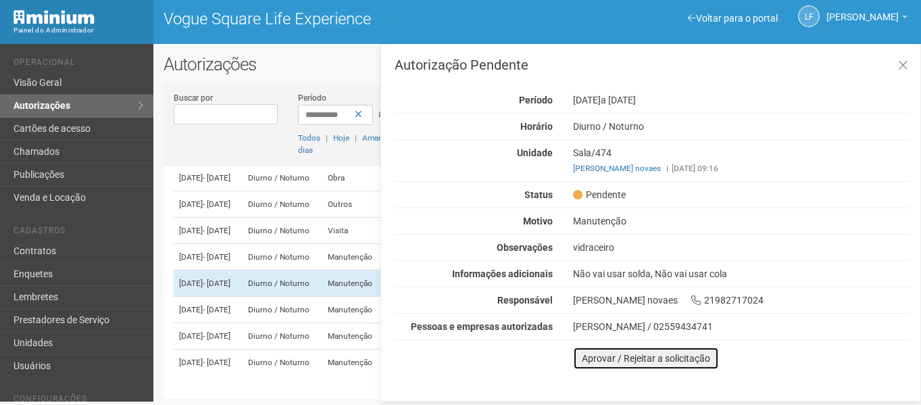
click at [594, 356] on button "Aprovar / Rejeitar a solicitação" at bounding box center [646, 358] width 146 height 23
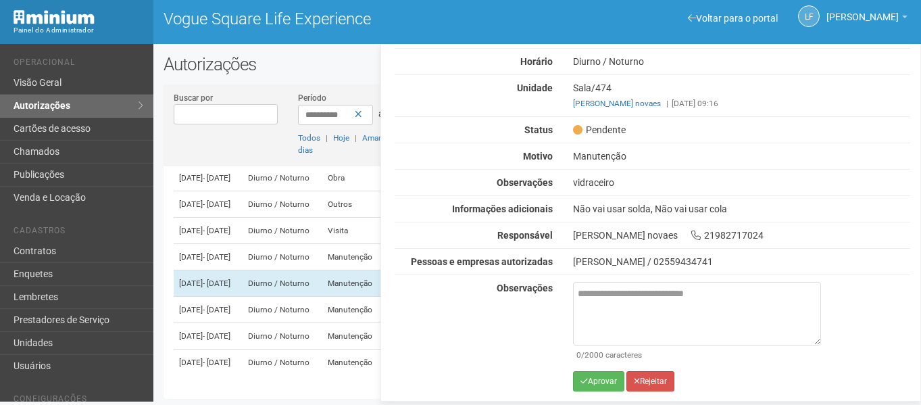
scroll to position [66, 0]
click at [599, 378] on button "Aprovar" at bounding box center [598, 380] width 51 height 20
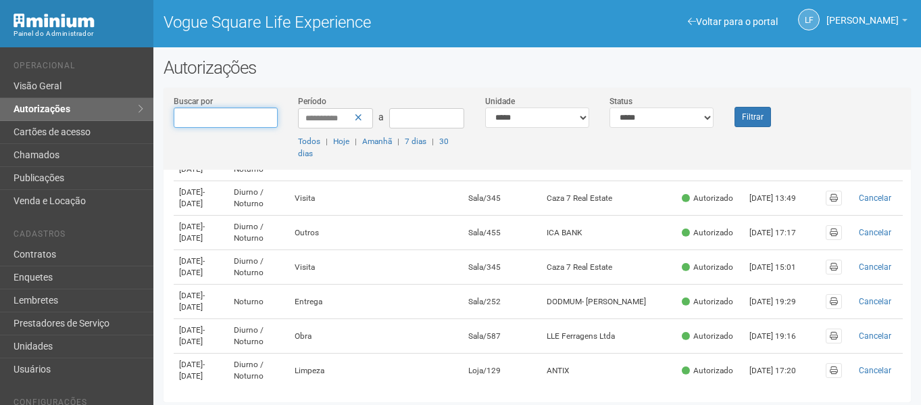
scroll to position [536, 0]
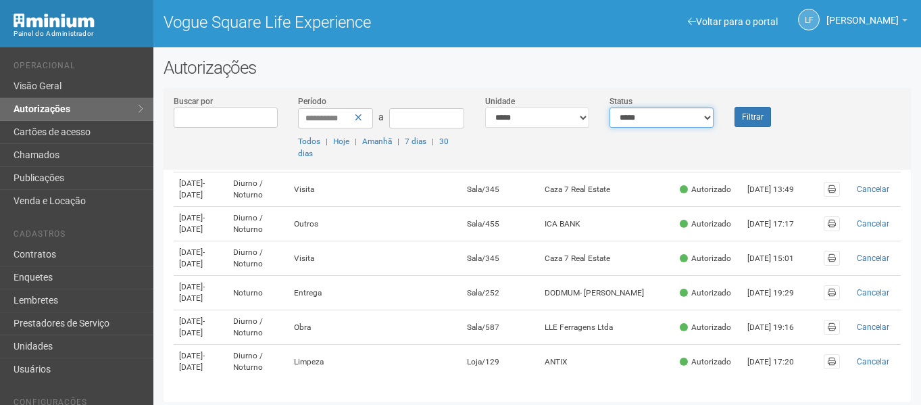
click at [682, 118] on select "**********" at bounding box center [661, 117] width 104 height 20
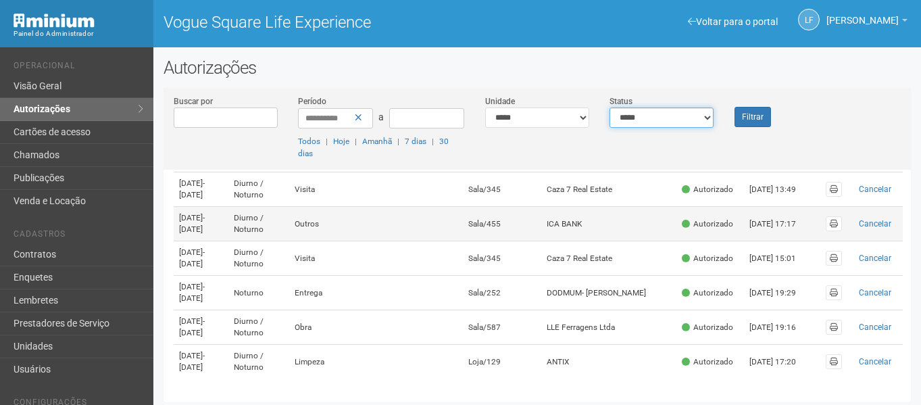
select select "*"
click at [609, 107] on select "**********" at bounding box center [661, 117] width 104 height 20
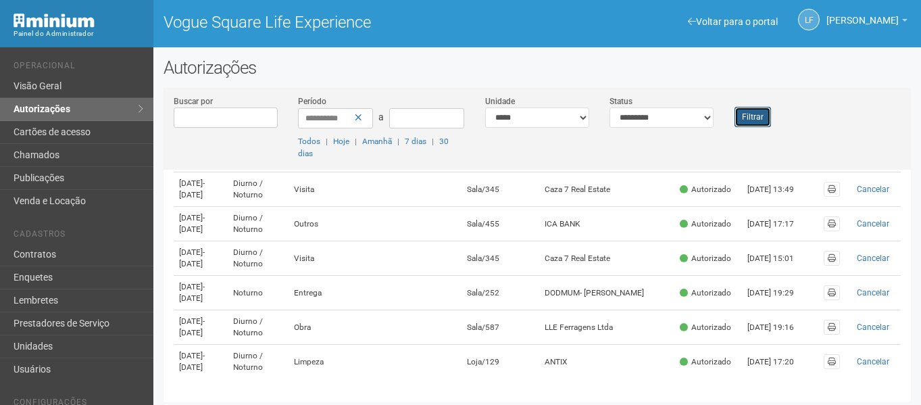
click at [759, 116] on button "Filtrar" at bounding box center [752, 117] width 36 height 20
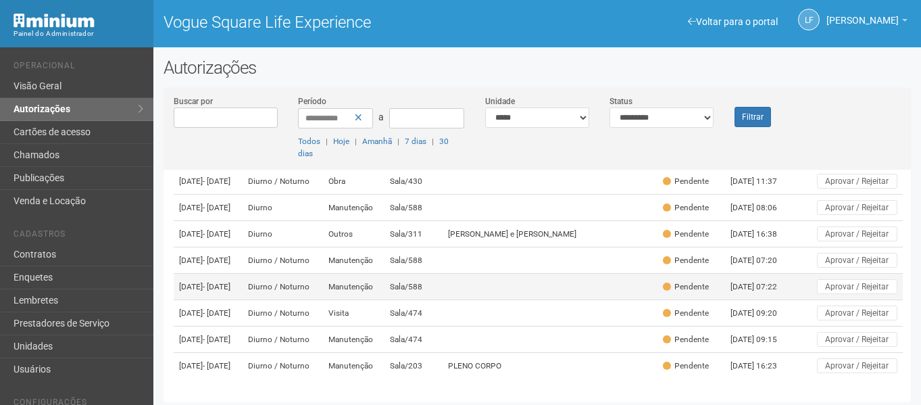
scroll to position [295, 0]
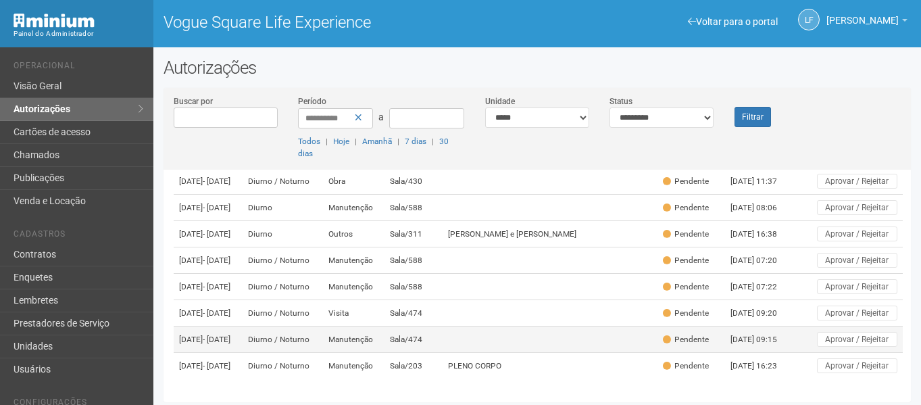
click at [489, 326] on td at bounding box center [550, 339] width 214 height 26
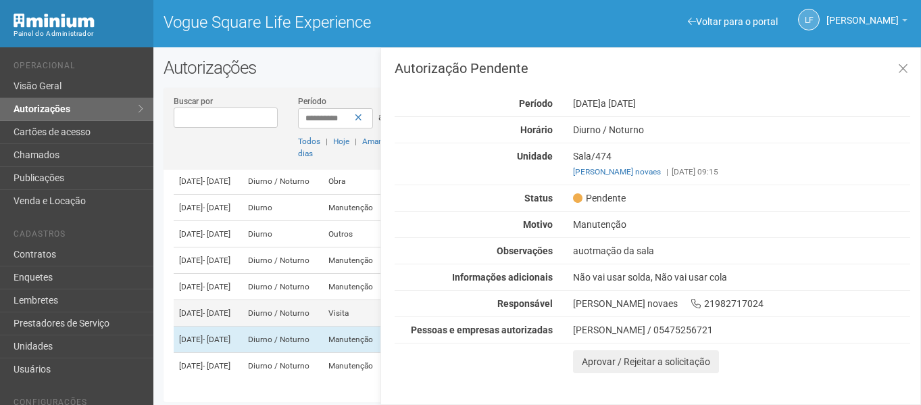
click at [322, 300] on td "Diurno / Noturno" at bounding box center [283, 313] width 80 height 26
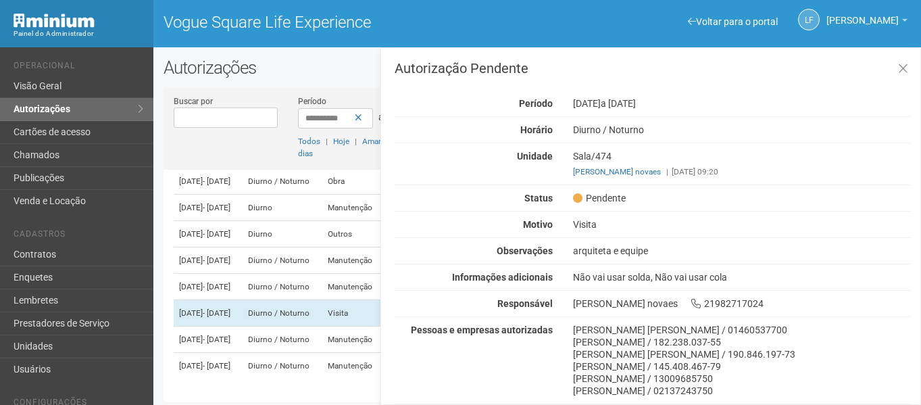
scroll to position [68, 0]
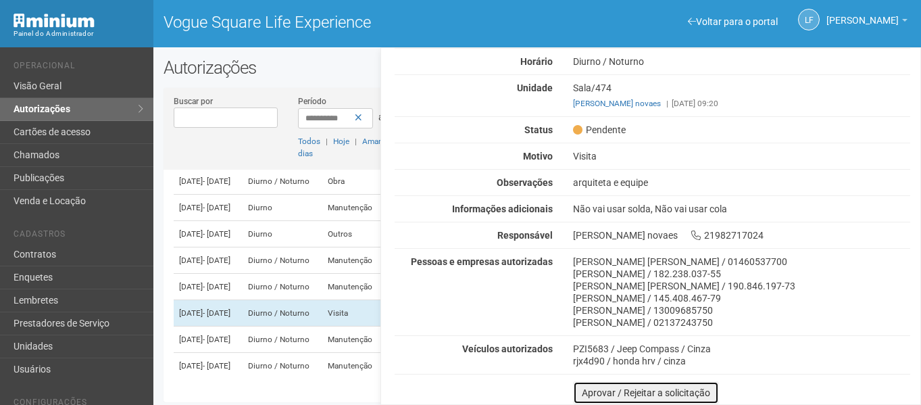
click at [588, 382] on button "Aprovar / Rejeitar a solicitação" at bounding box center [646, 392] width 146 height 23
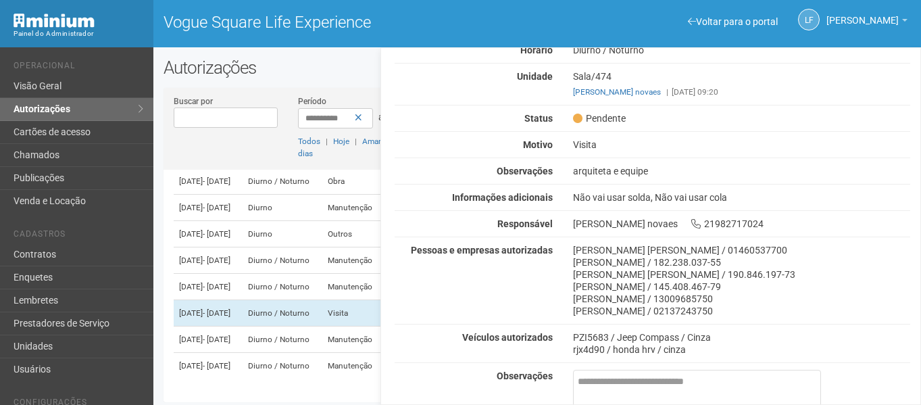
scroll to position [165, 0]
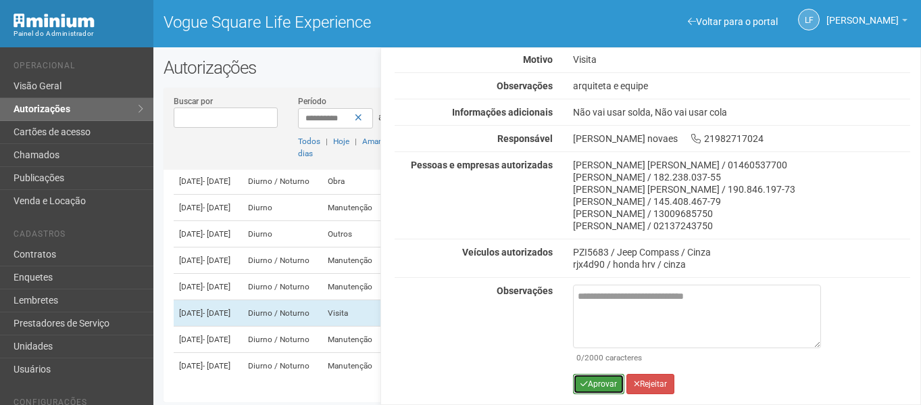
click at [609, 378] on button "Aprovar" at bounding box center [598, 384] width 51 height 20
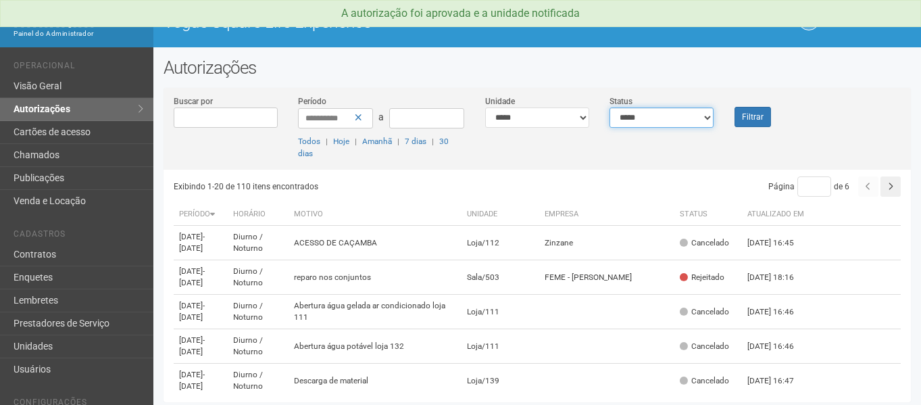
click at [669, 125] on select "**********" at bounding box center [661, 117] width 104 height 20
select select "*"
click at [609, 107] on select "**********" at bounding box center [661, 117] width 104 height 20
click at [751, 120] on button "Filtrar" at bounding box center [752, 117] width 36 height 20
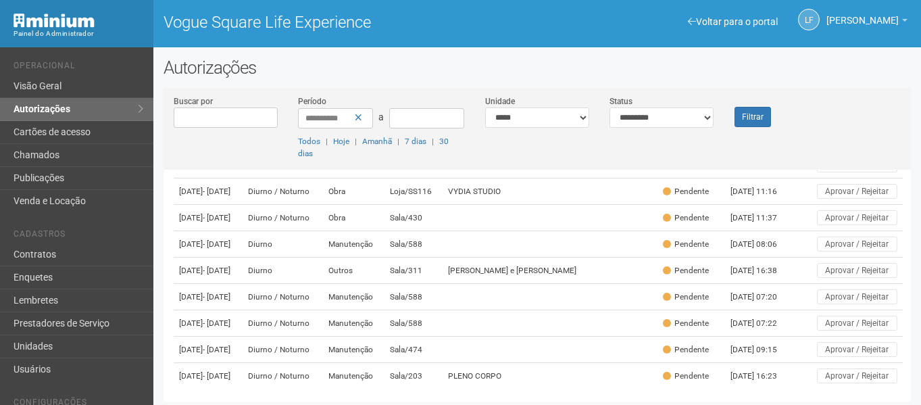
scroll to position [261, 0]
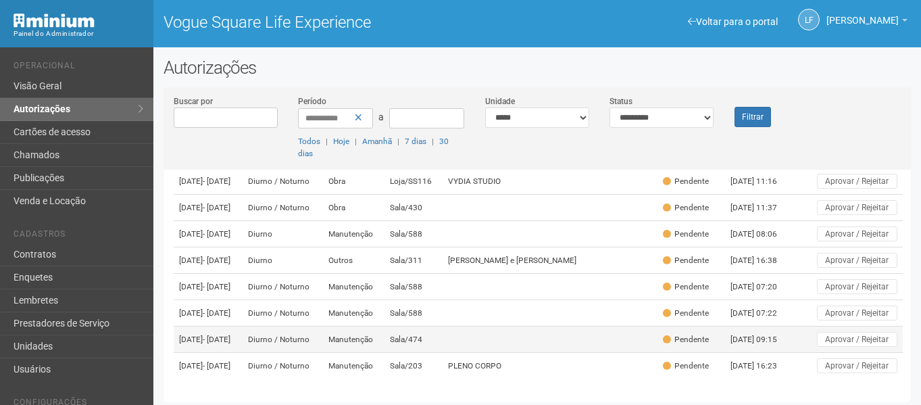
click at [443, 326] on td "Sala/474" at bounding box center [413, 339] width 59 height 26
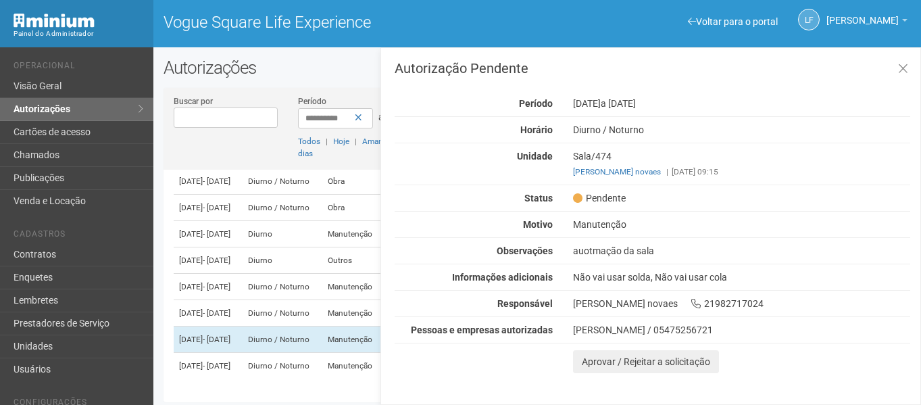
scroll to position [3, 0]
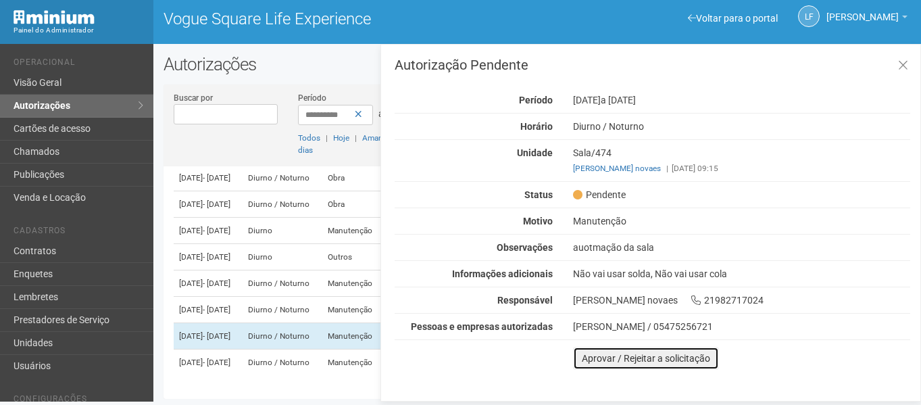
click at [588, 355] on button "Aprovar / Rejeitar a solicitação" at bounding box center [646, 358] width 146 height 23
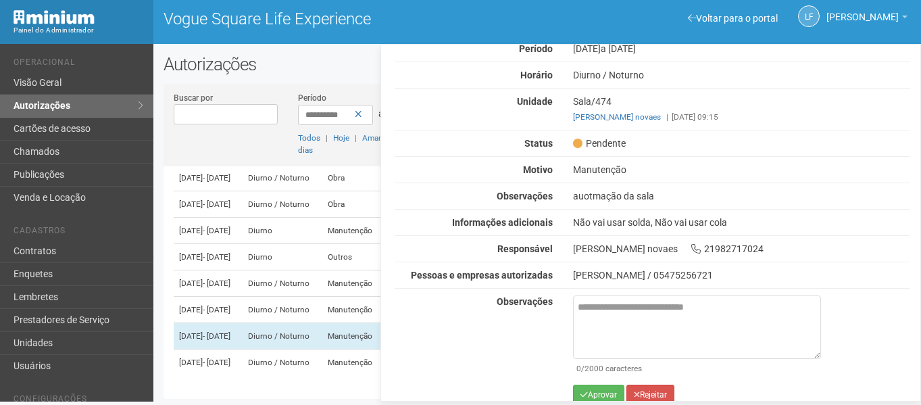
scroll to position [66, 0]
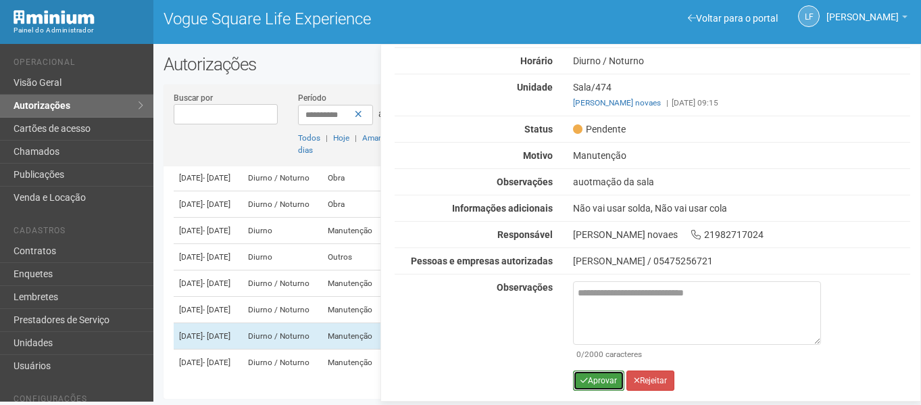
click at [594, 372] on button "Aprovar" at bounding box center [598, 380] width 51 height 20
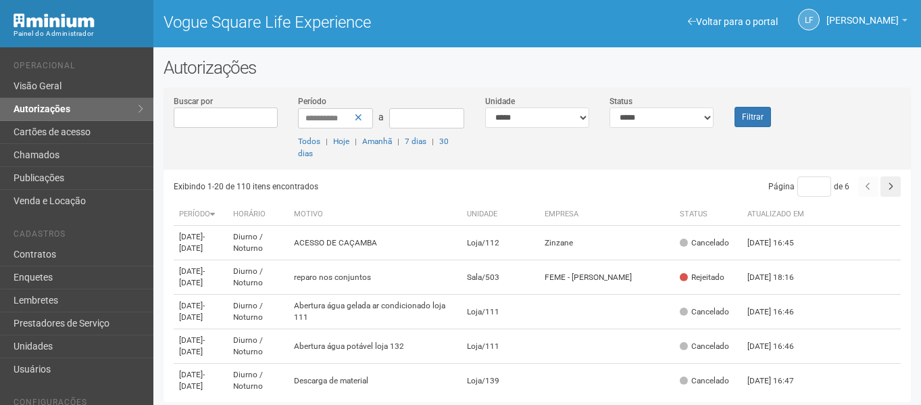
click at [672, 135] on div "**********" at bounding box center [537, 132] width 747 height 75
click at [666, 118] on select "**********" at bounding box center [661, 117] width 104 height 20
select select "*"
click at [609, 107] on select "**********" at bounding box center [661, 117] width 104 height 20
click at [759, 116] on button "Filtrar" at bounding box center [752, 117] width 36 height 20
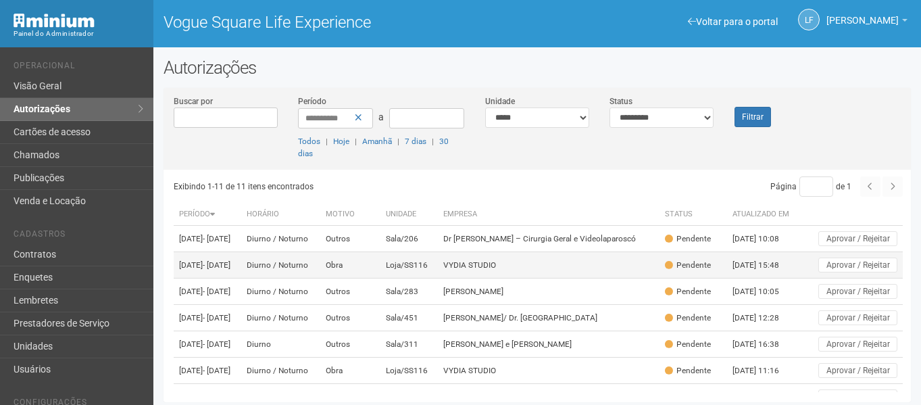
click at [486, 272] on td "VYDIA STUDIO" at bounding box center [549, 265] width 222 height 26
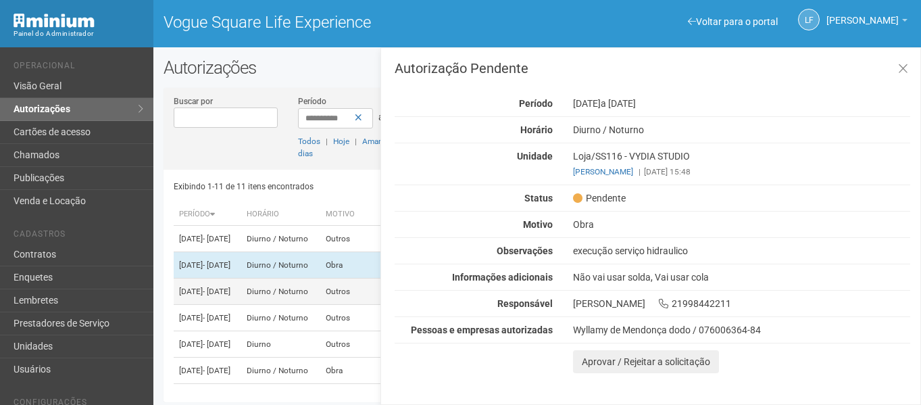
click at [314, 305] on td "Diurno / Noturno" at bounding box center [280, 291] width 78 height 26
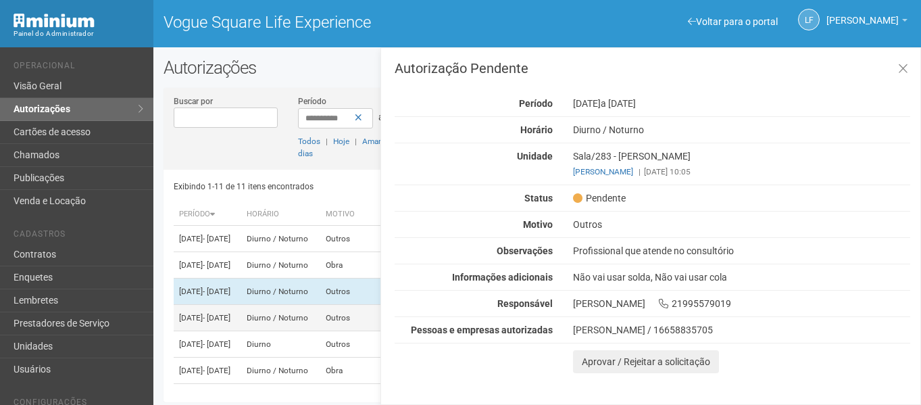
click at [307, 331] on td "Diurno / Noturno" at bounding box center [280, 318] width 78 height 26
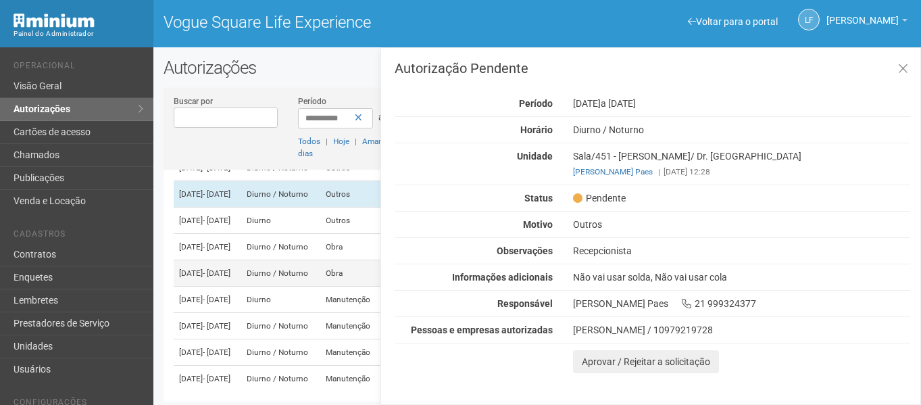
scroll to position [135, 0]
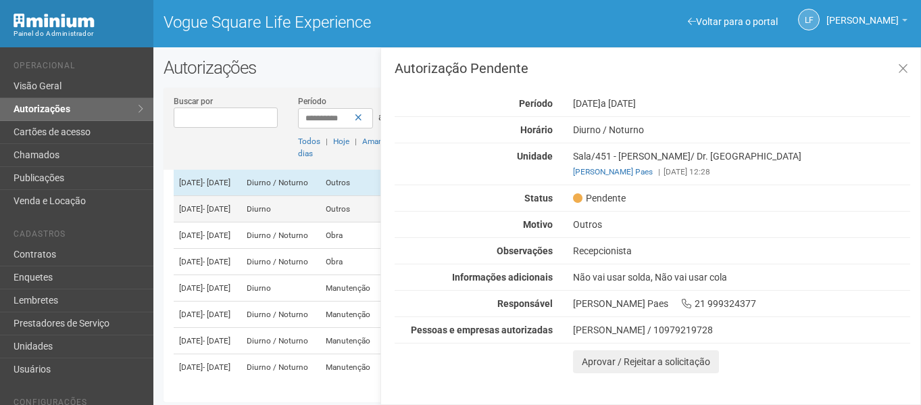
click at [313, 222] on td "Diurno" at bounding box center [280, 209] width 78 height 26
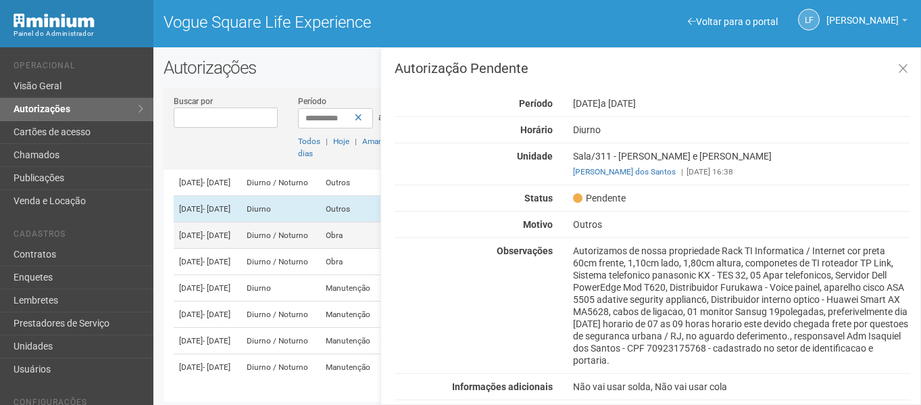
click at [306, 249] on td "Diurno / Noturno" at bounding box center [280, 235] width 78 height 26
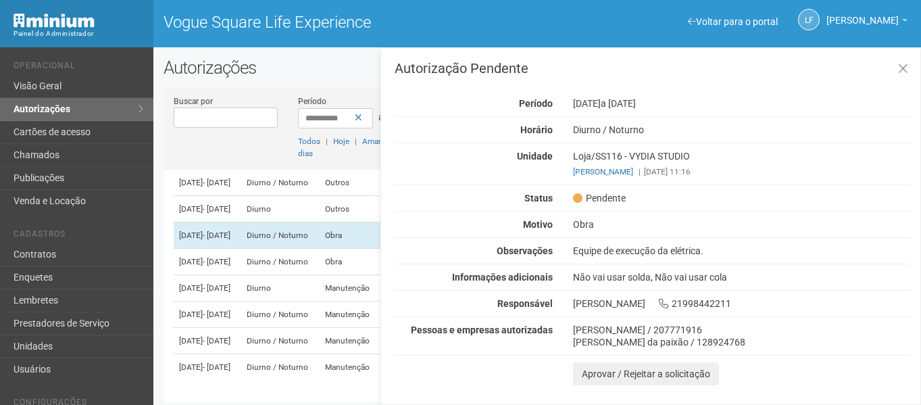
scroll to position [3, 0]
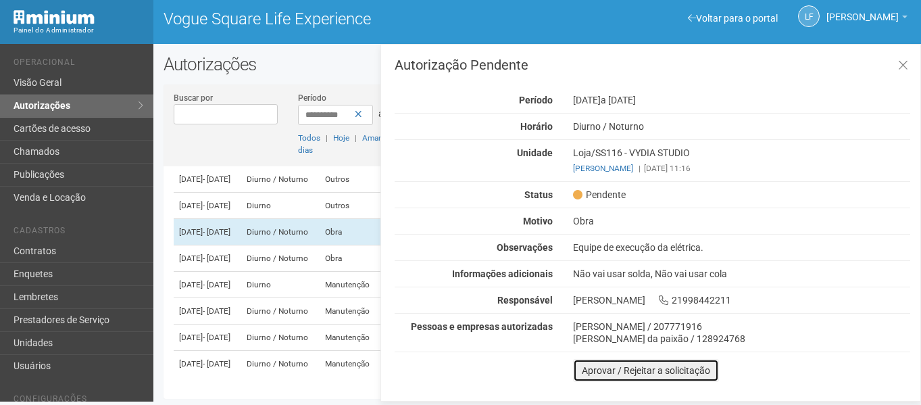
click at [595, 363] on button "Aprovar / Rejeitar a solicitação" at bounding box center [646, 370] width 146 height 23
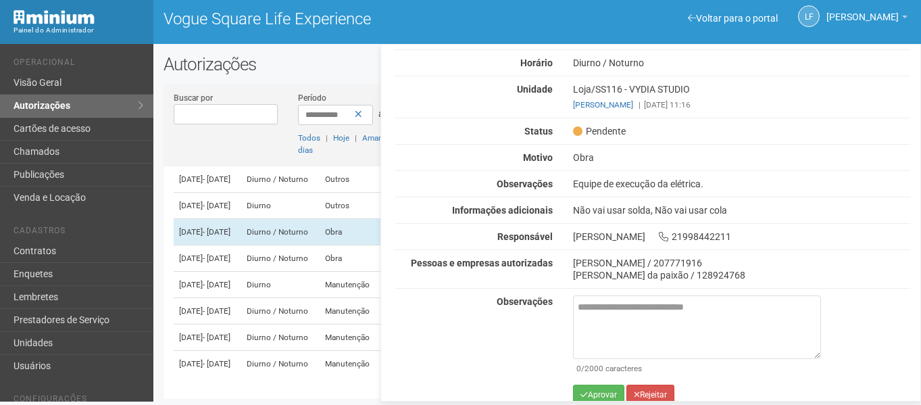
scroll to position [78, 0]
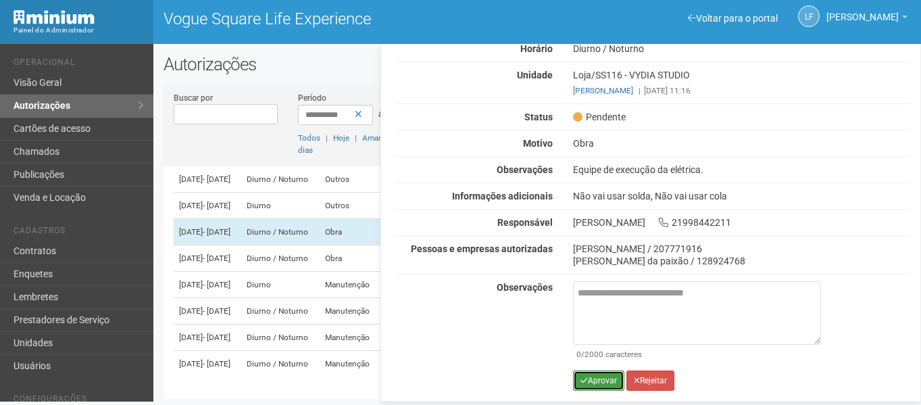
click at [600, 375] on button "Aprovar" at bounding box center [598, 380] width 51 height 20
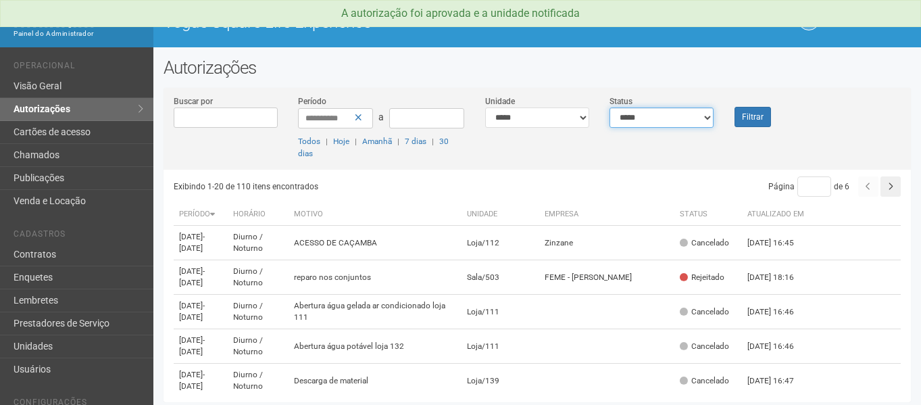
drag, startPoint x: 668, startPoint y: 117, endPoint x: 655, endPoint y: 126, distance: 15.0
click at [668, 117] on select "**********" at bounding box center [661, 117] width 104 height 20
select select "*"
click at [609, 107] on select "**********" at bounding box center [661, 117] width 104 height 20
click at [744, 120] on button "Filtrar" at bounding box center [752, 117] width 36 height 20
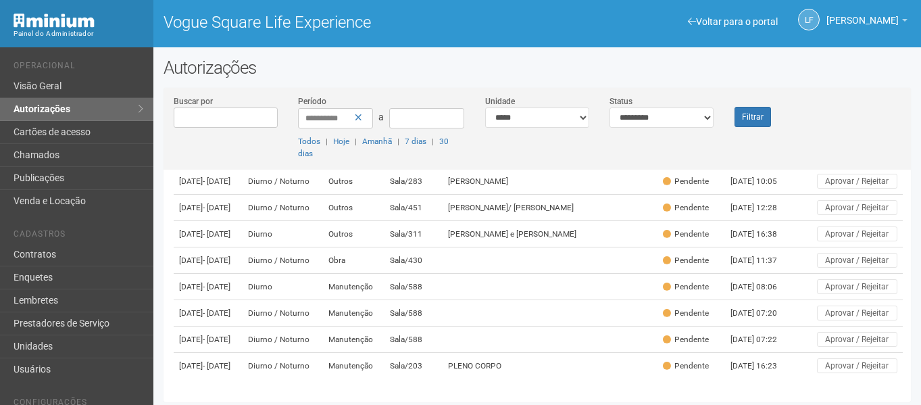
scroll to position [192, 0]
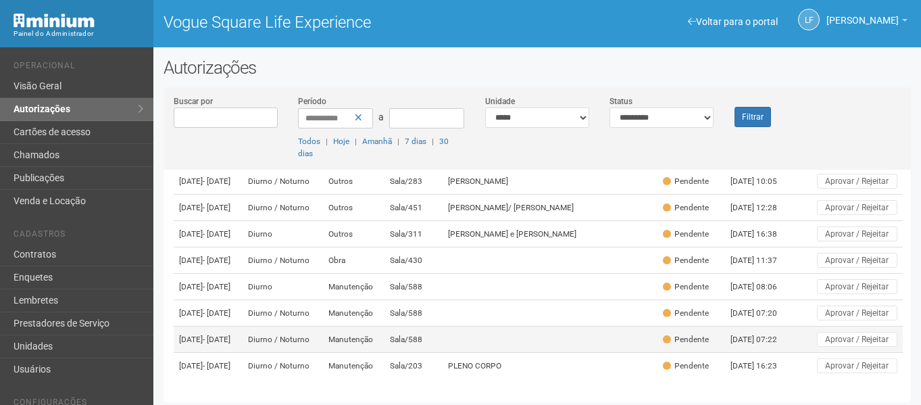
click at [510, 326] on td at bounding box center [550, 339] width 214 height 26
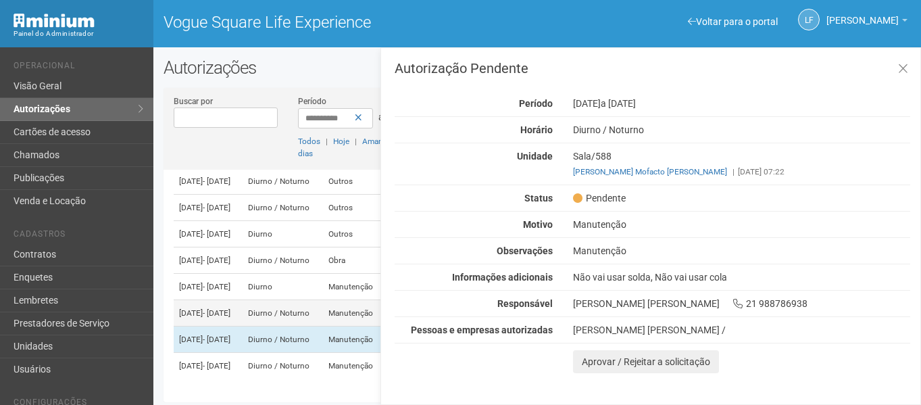
click at [323, 305] on td "Diurno / Noturno" at bounding box center [283, 313] width 80 height 26
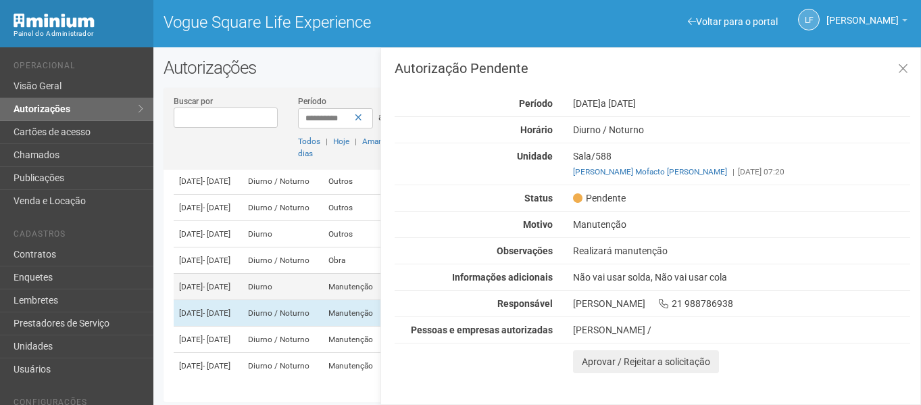
click at [323, 274] on td "Diurno" at bounding box center [283, 287] width 80 height 26
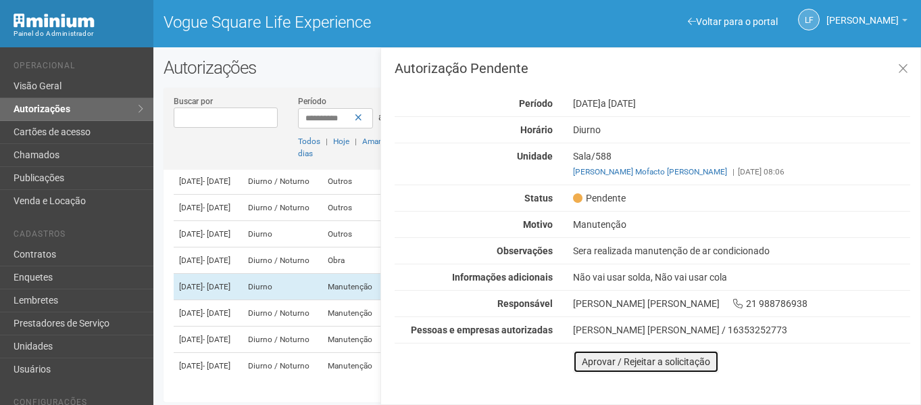
click at [588, 364] on button "Aprovar / Rejeitar a solicitação" at bounding box center [646, 361] width 146 height 23
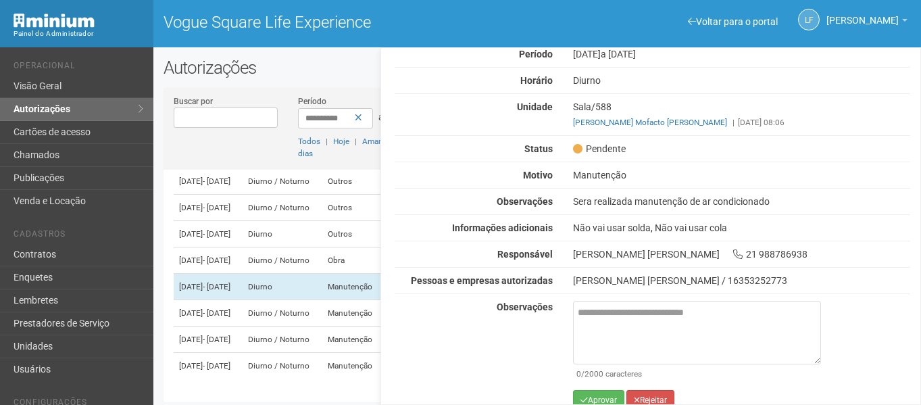
scroll to position [66, 0]
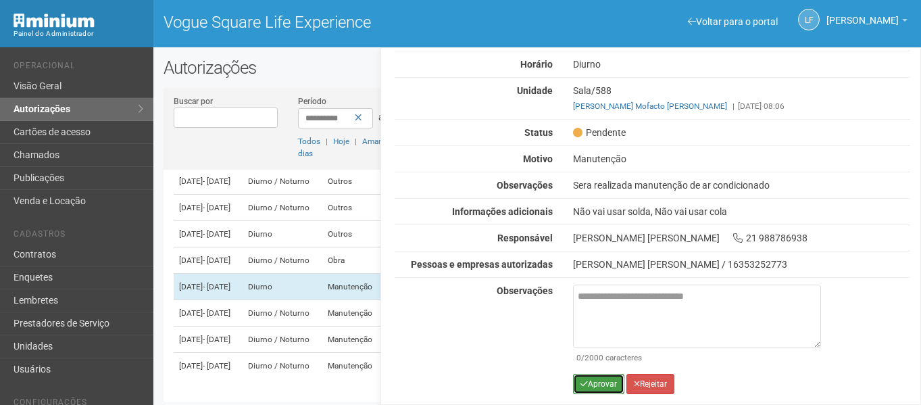
click at [602, 377] on button "Aprovar" at bounding box center [598, 384] width 51 height 20
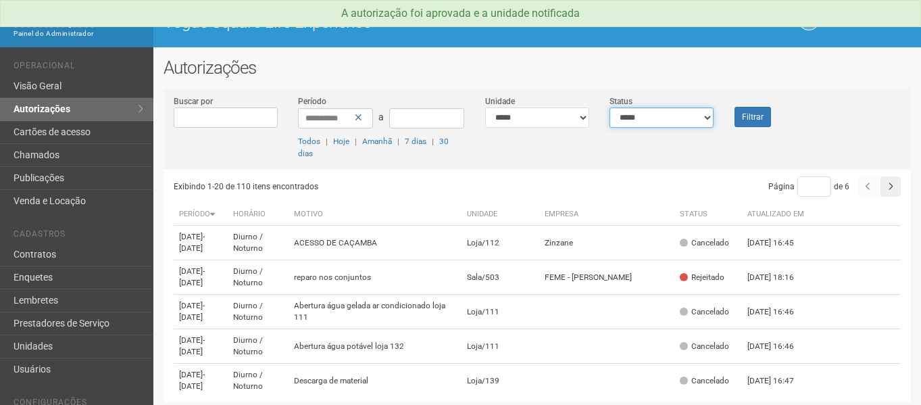
drag, startPoint x: 691, startPoint y: 120, endPoint x: 688, endPoint y: 126, distance: 7.0
click at [691, 120] on select "**********" at bounding box center [661, 117] width 104 height 20
select select "*"
click at [609, 107] on select "**********" at bounding box center [661, 117] width 104 height 20
click at [759, 119] on button "Filtrar" at bounding box center [752, 117] width 36 height 20
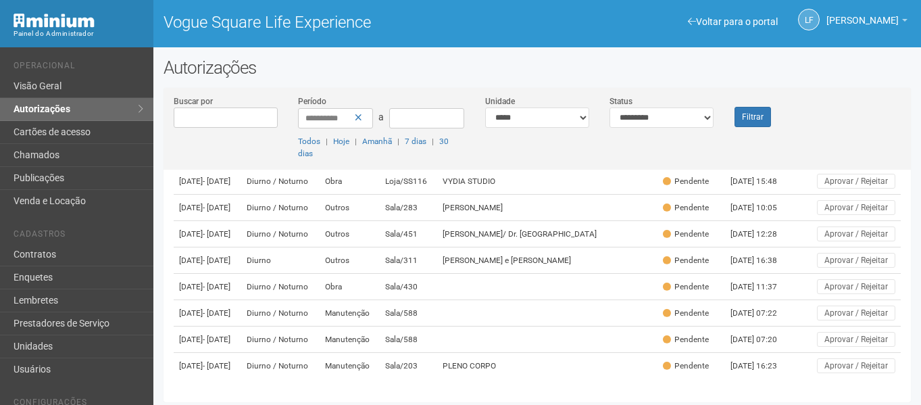
scroll to position [157, 0]
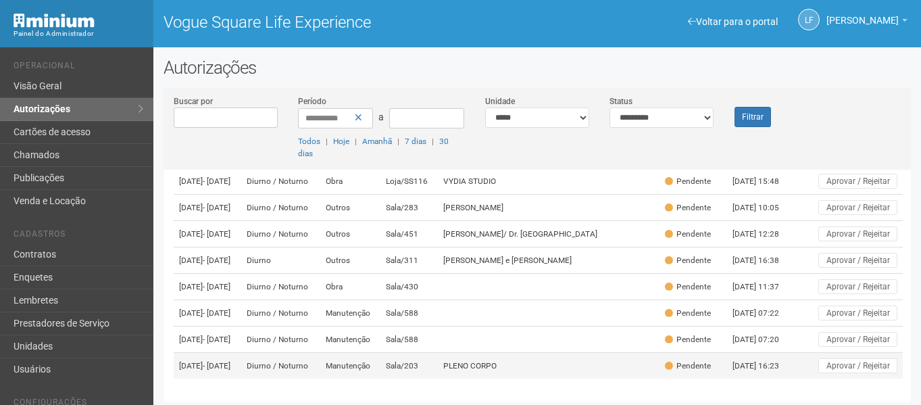
click at [509, 367] on td "PLENO CORPO" at bounding box center [549, 366] width 222 height 26
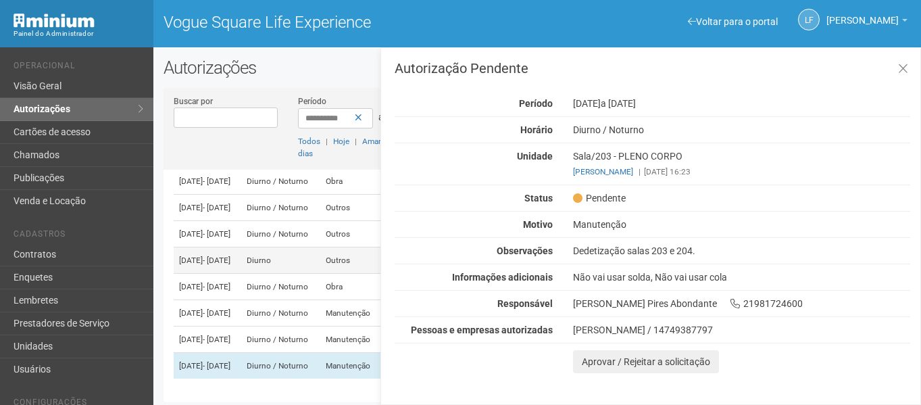
click at [320, 247] on td "Diurno" at bounding box center [280, 260] width 78 height 26
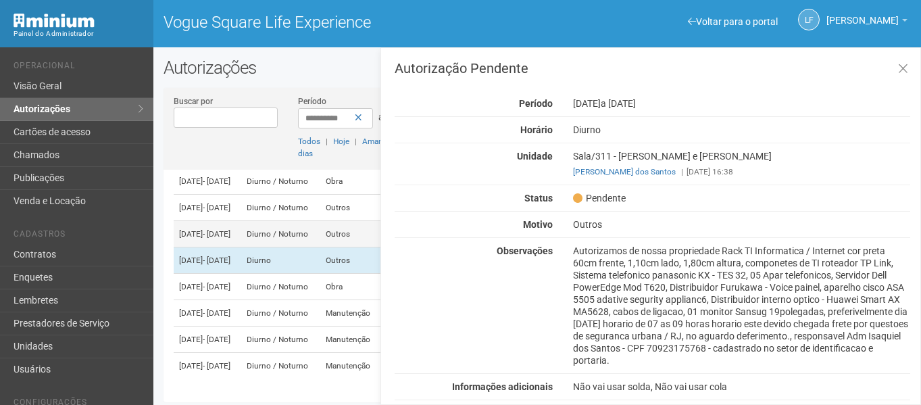
click at [320, 221] on td "Diurno / Noturno" at bounding box center [280, 234] width 78 height 26
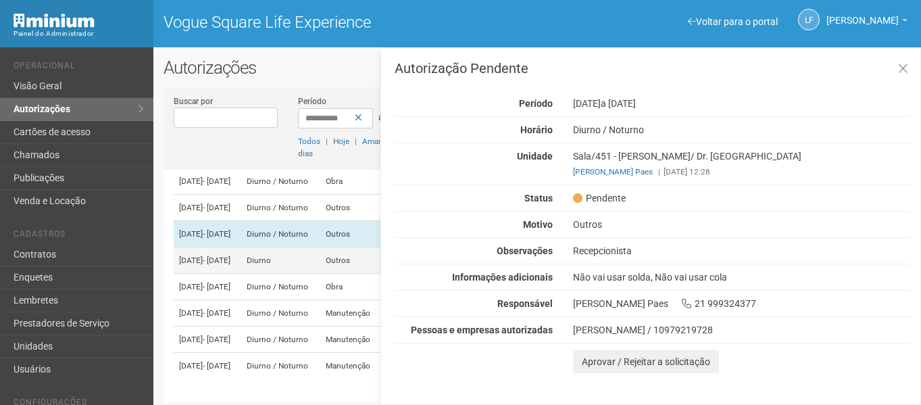
scroll to position [22, 0]
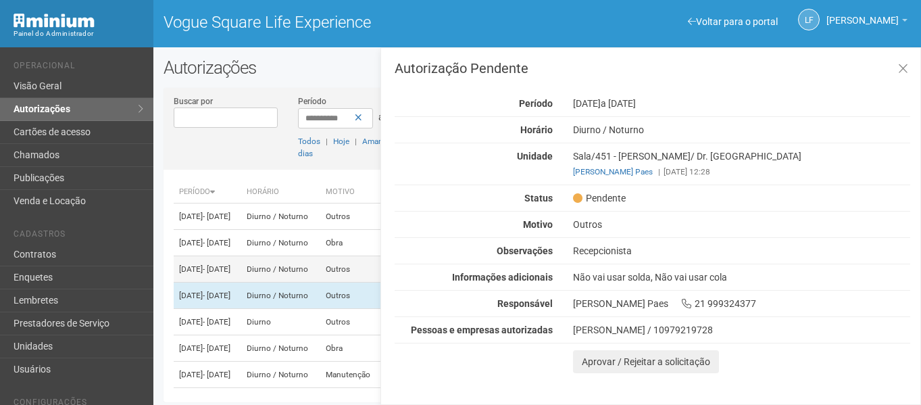
click at [320, 277] on td "Diurno / Noturno" at bounding box center [280, 269] width 78 height 26
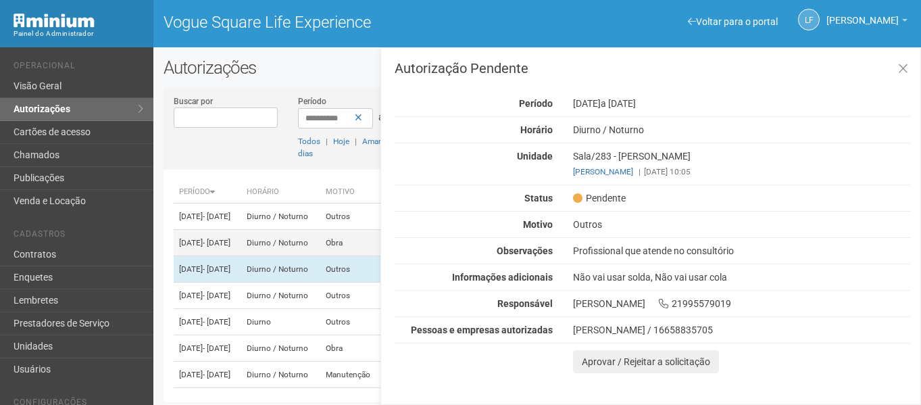
click at [320, 256] on td "Diurno / Noturno" at bounding box center [280, 243] width 78 height 26
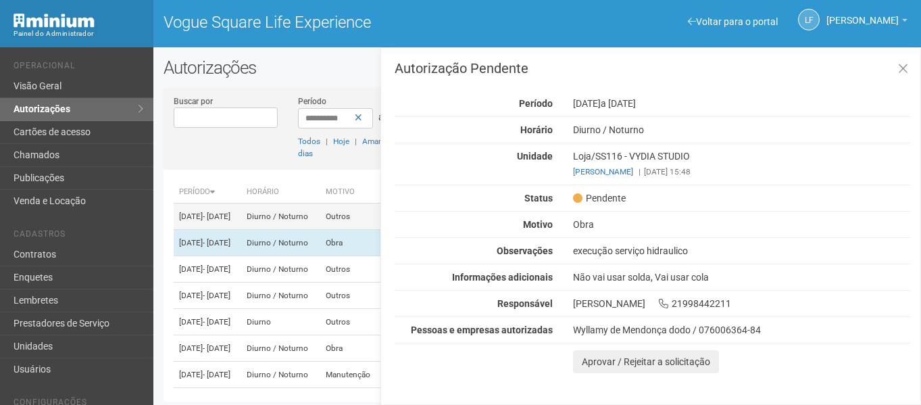
click at [320, 214] on td "Diurno / Noturno" at bounding box center [280, 216] width 78 height 26
